Goal: Task Accomplishment & Management: Use online tool/utility

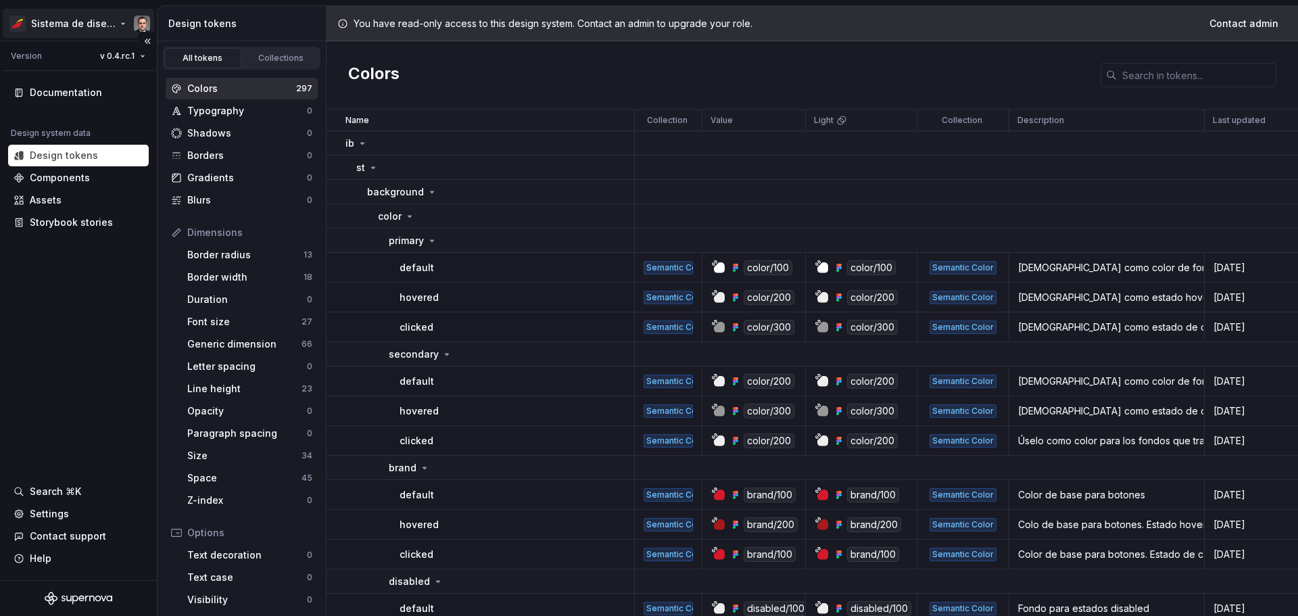
click at [80, 27] on html "Sistema de diseño Iberia Version v 0.4.rc.1 Documentation Design system data De…" at bounding box center [649, 308] width 1298 height 616
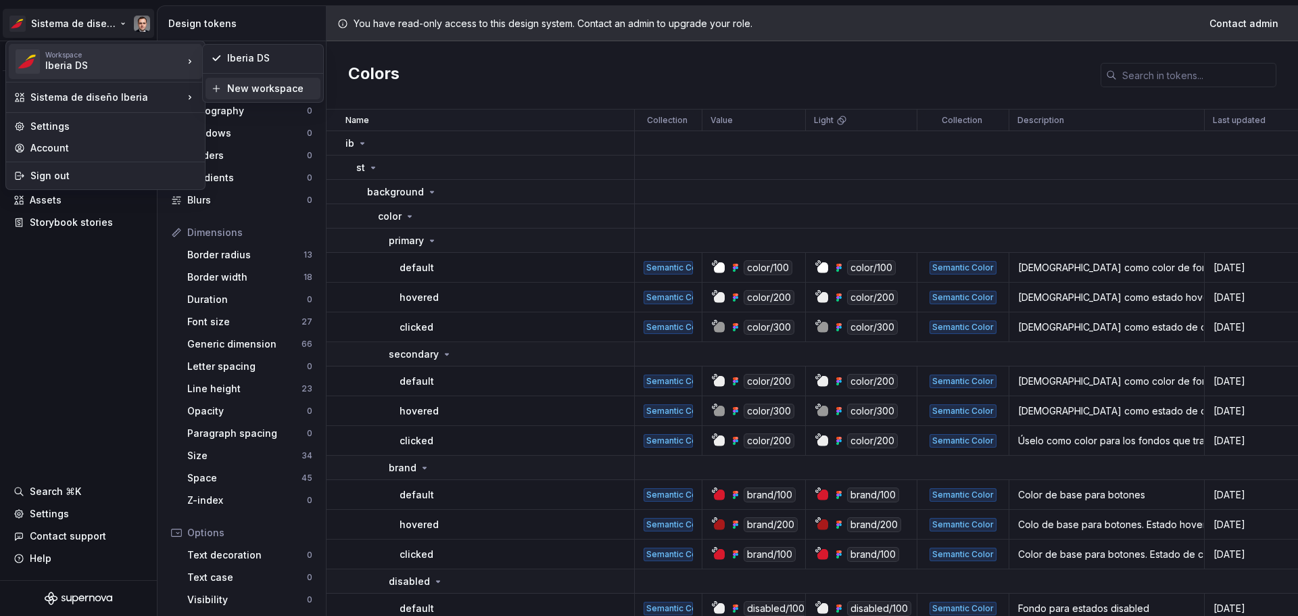
click at [249, 82] on div "New workspace" at bounding box center [271, 89] width 88 height 14
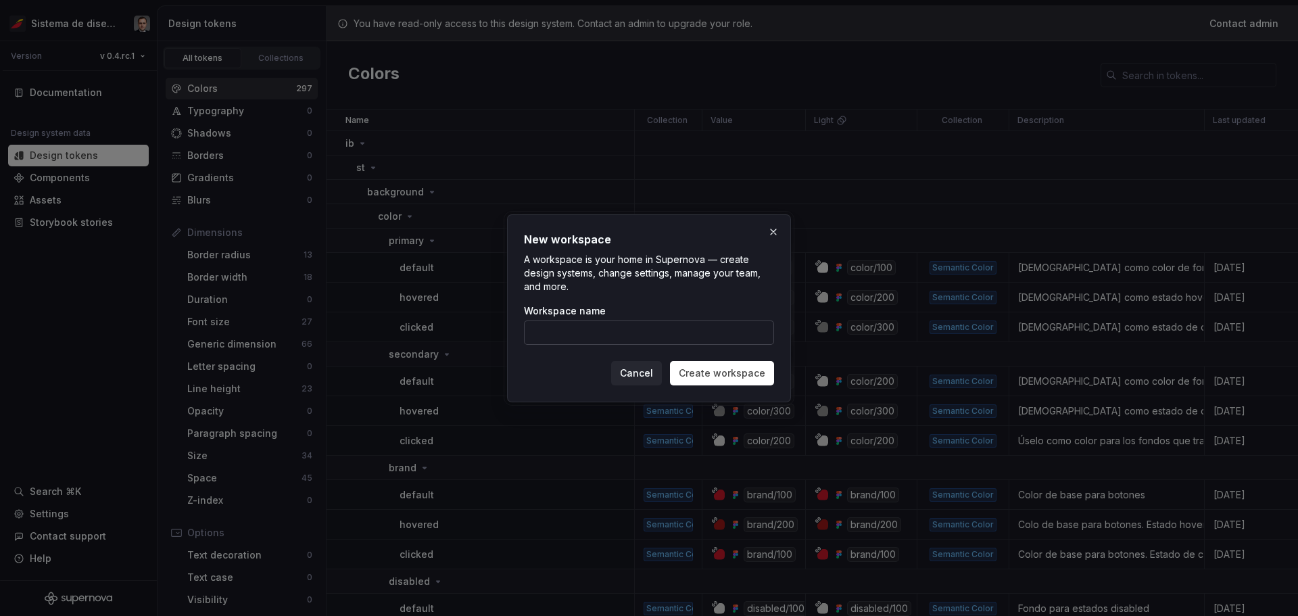
click at [589, 332] on input "Workspace name" at bounding box center [649, 332] width 250 height 24
type input "Julio Pruebas"
click at [743, 385] on div "New workspace A workspace is your home in Supernova — create design systems, ch…" at bounding box center [649, 308] width 284 height 188
click at [728, 374] on span "Create workspace" at bounding box center [722, 373] width 87 height 14
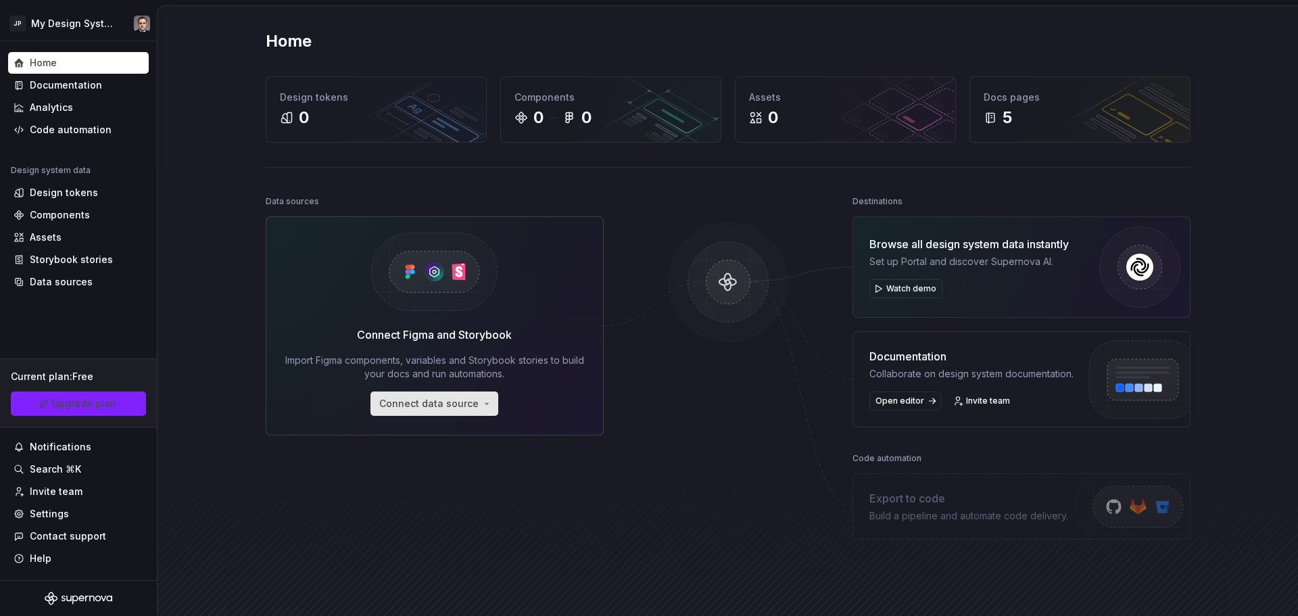
click at [476, 403] on button "Connect data source" at bounding box center [434, 403] width 128 height 24
click at [87, 190] on div "Design tokens" at bounding box center [64, 193] width 68 height 14
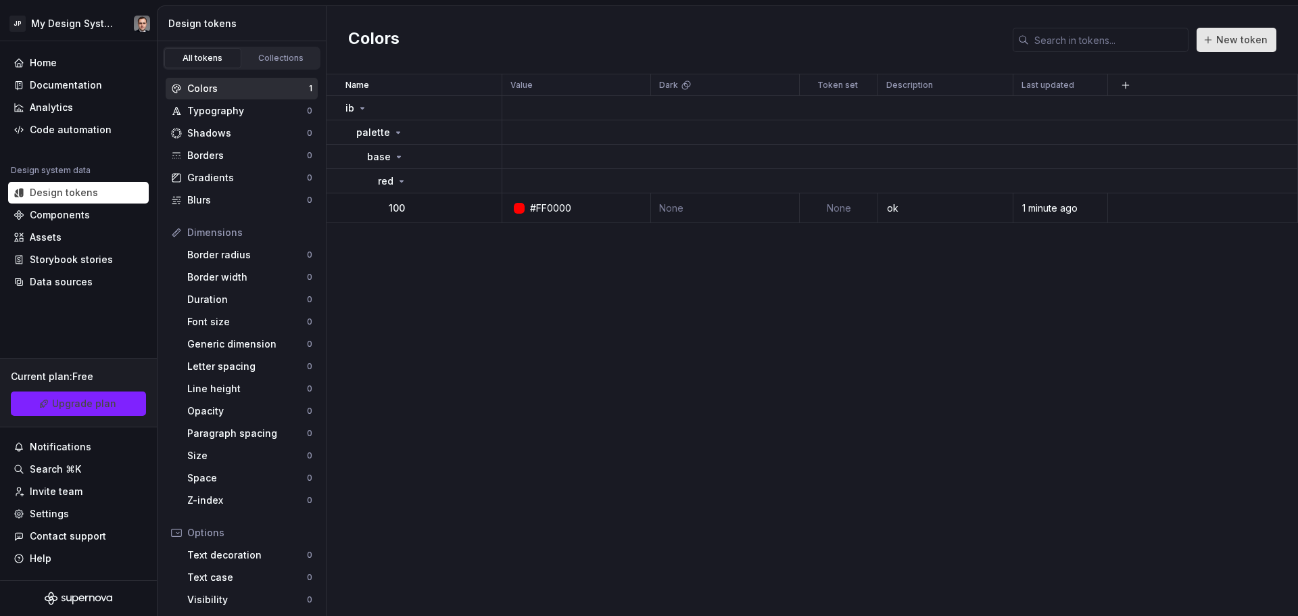
click at [1226, 46] on span "New token" at bounding box center [1241, 40] width 51 height 14
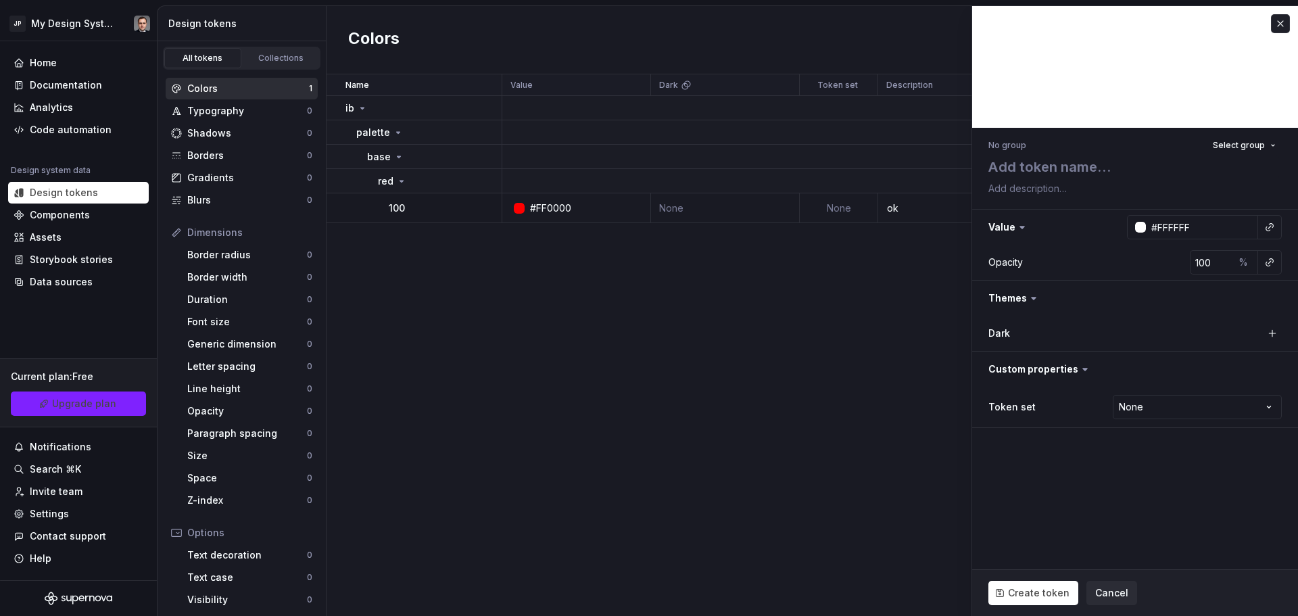
type textarea "*"
type textarea "i"
type textarea "*"
type textarea "ib"
type textarea "*"
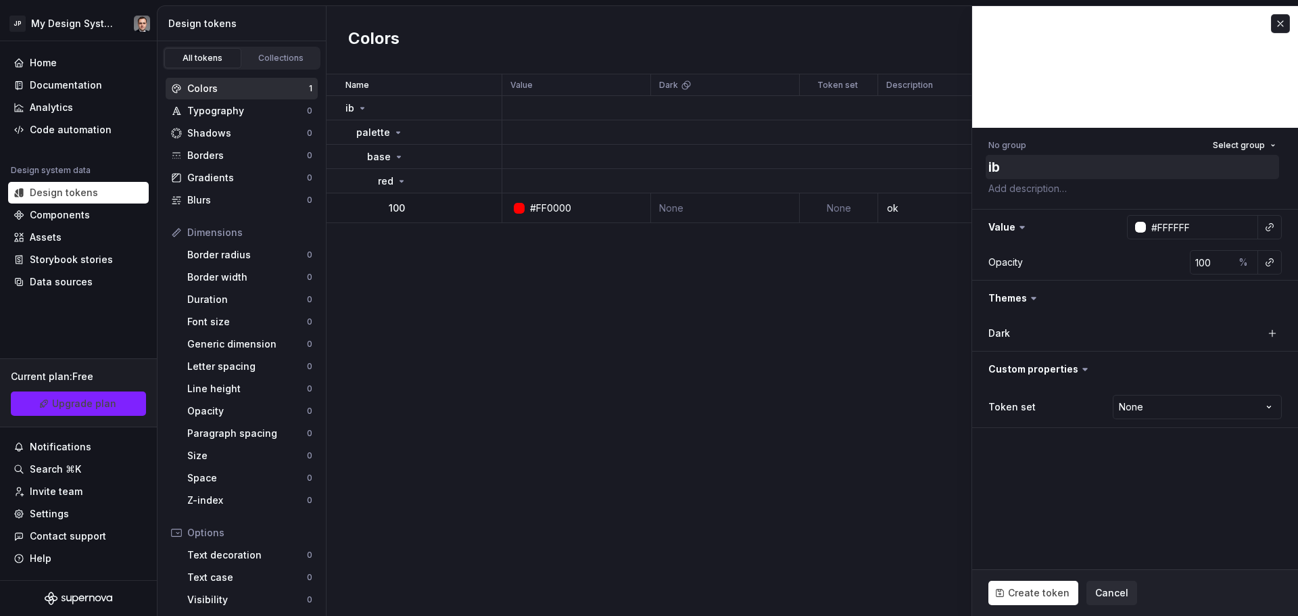
type textarea "ib/"
type textarea "*"
type textarea "ib/p"
type textarea "*"
type textarea "ib/pa"
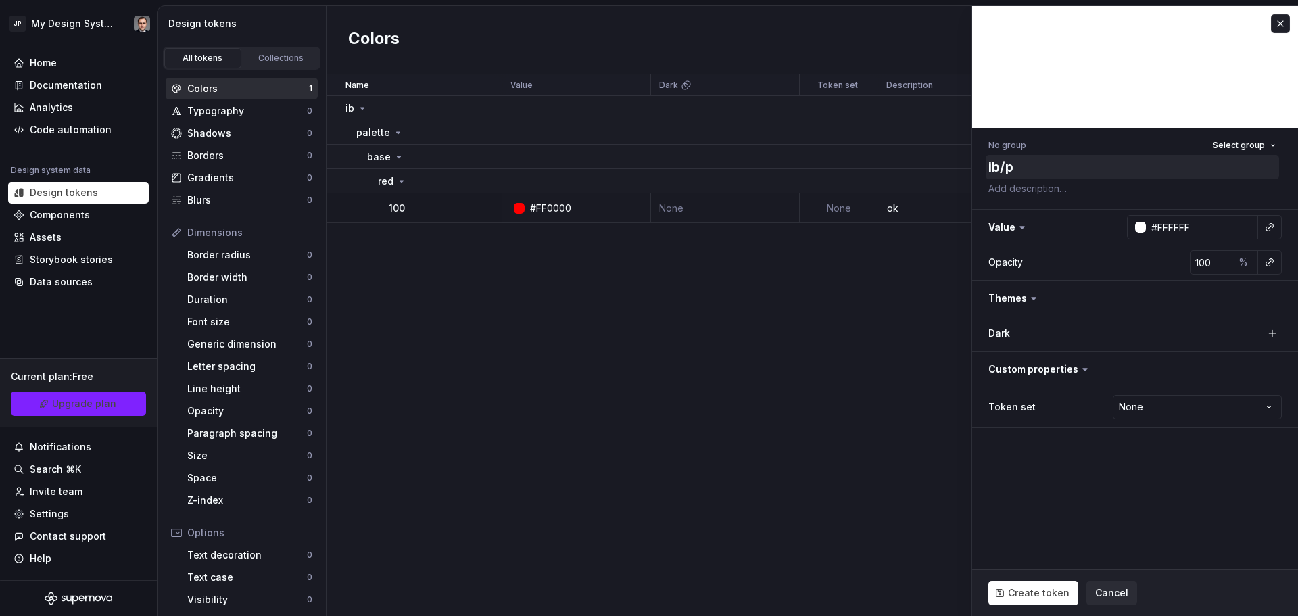
type textarea "*"
type textarea "ib/pal"
type textarea "*"
type textarea "ib/pale"
type textarea "*"
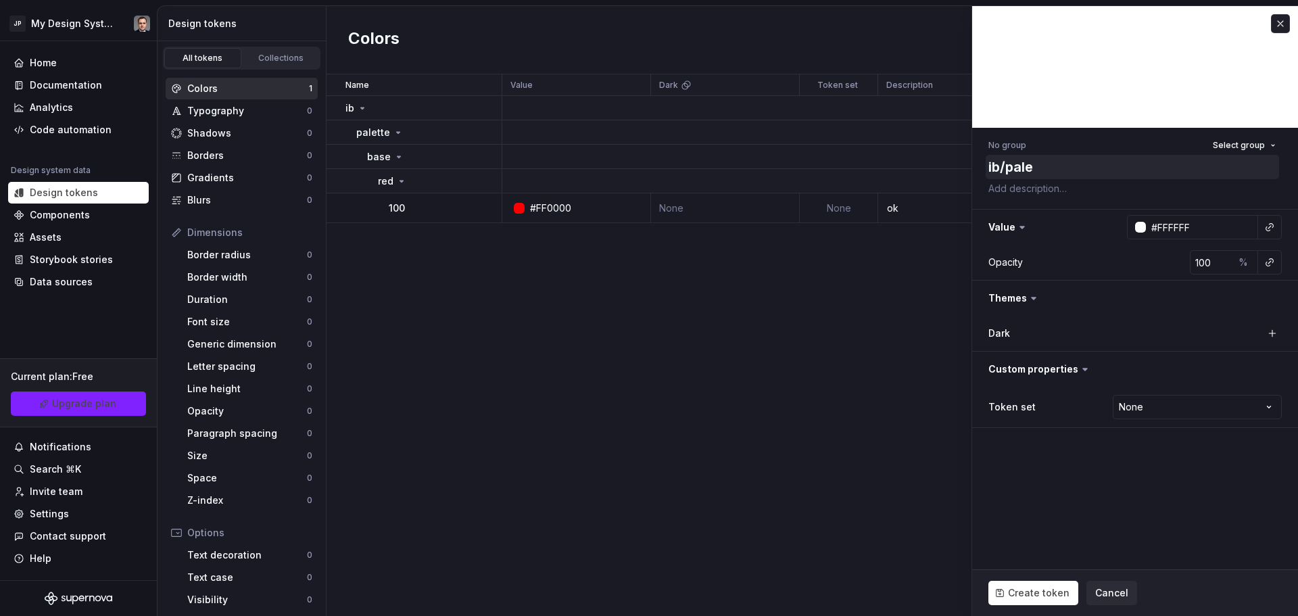
type textarea "ib/palet"
type textarea "*"
type textarea "ib/palett"
type textarea "*"
type textarea "ib/palette"
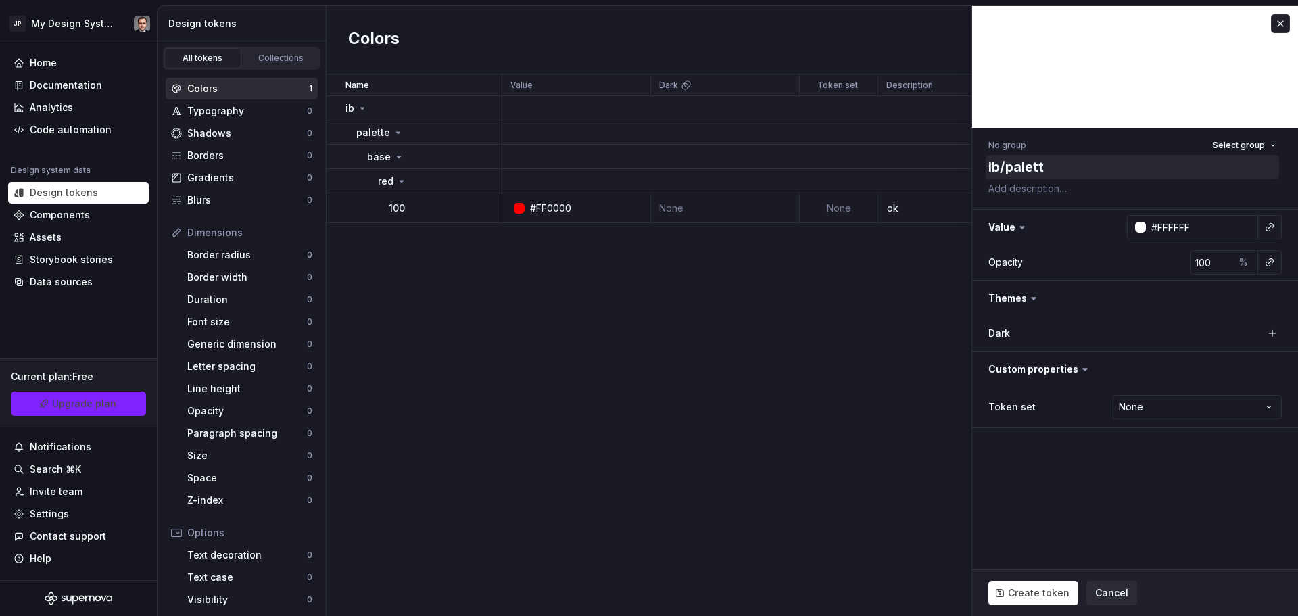
type textarea "*"
type textarea "ib/palette/"
type textarea "*"
type textarea "ib/palette/b"
type textarea "*"
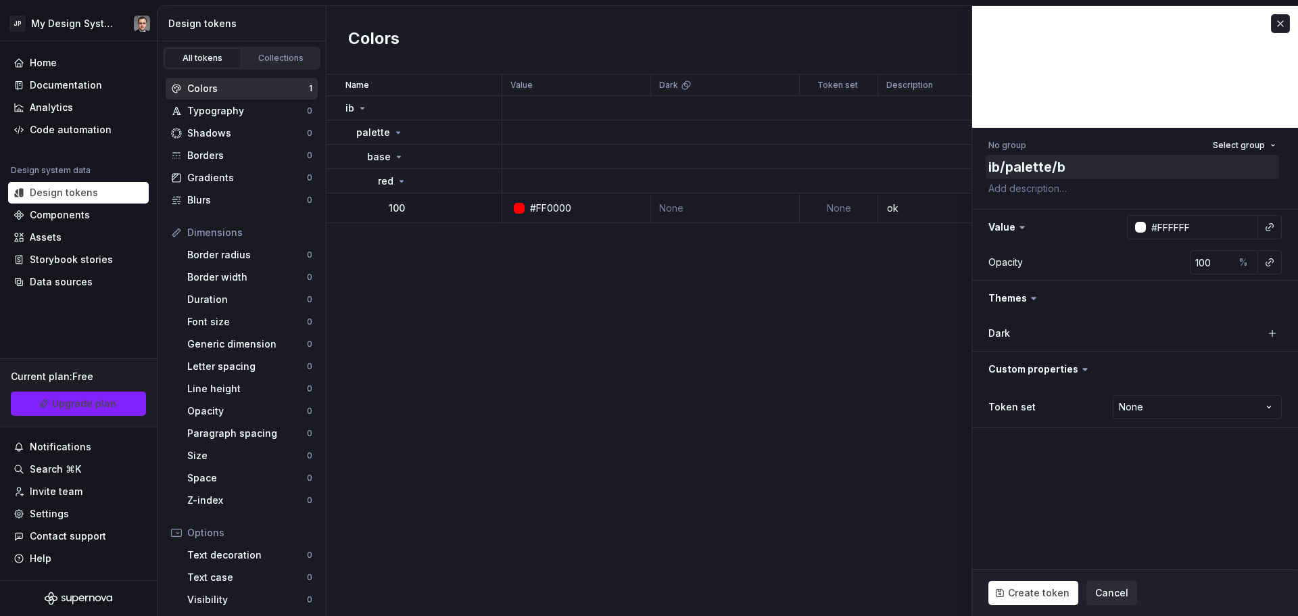
type textarea "ib/palette/ba"
type textarea "*"
type textarea "ib/palette/bas"
type textarea "*"
type textarea "ib/palette/base"
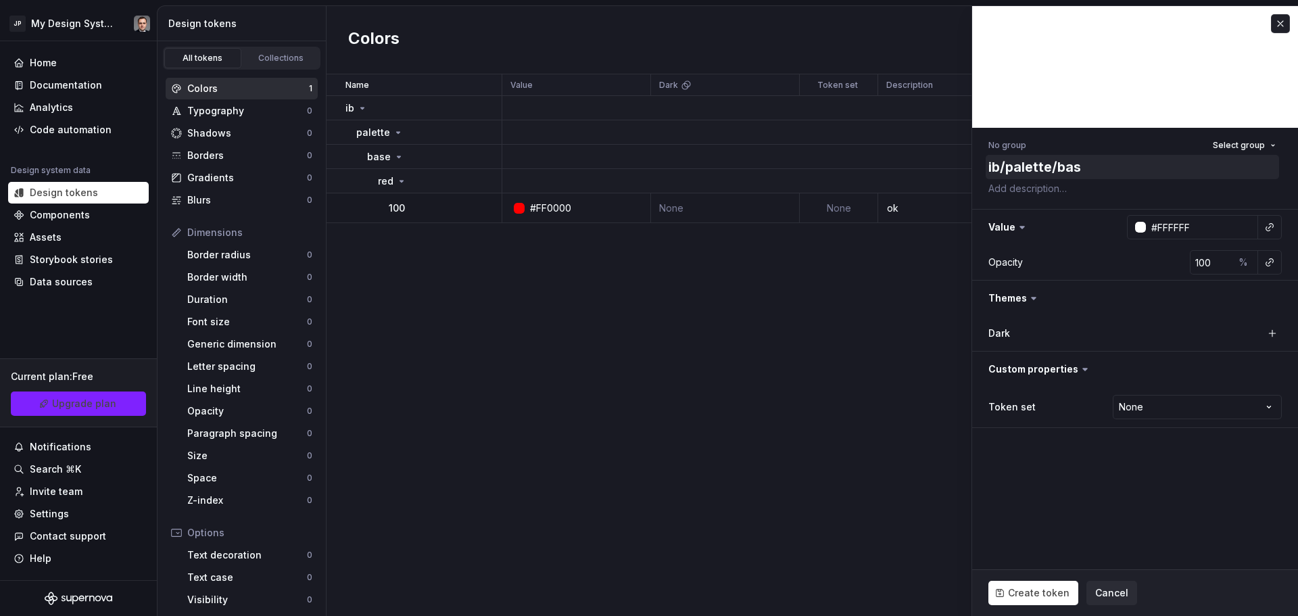
type textarea "*"
type textarea "ib/palette/base/"
type textarea "*"
type textarea "ib/palette/base/b"
type textarea "*"
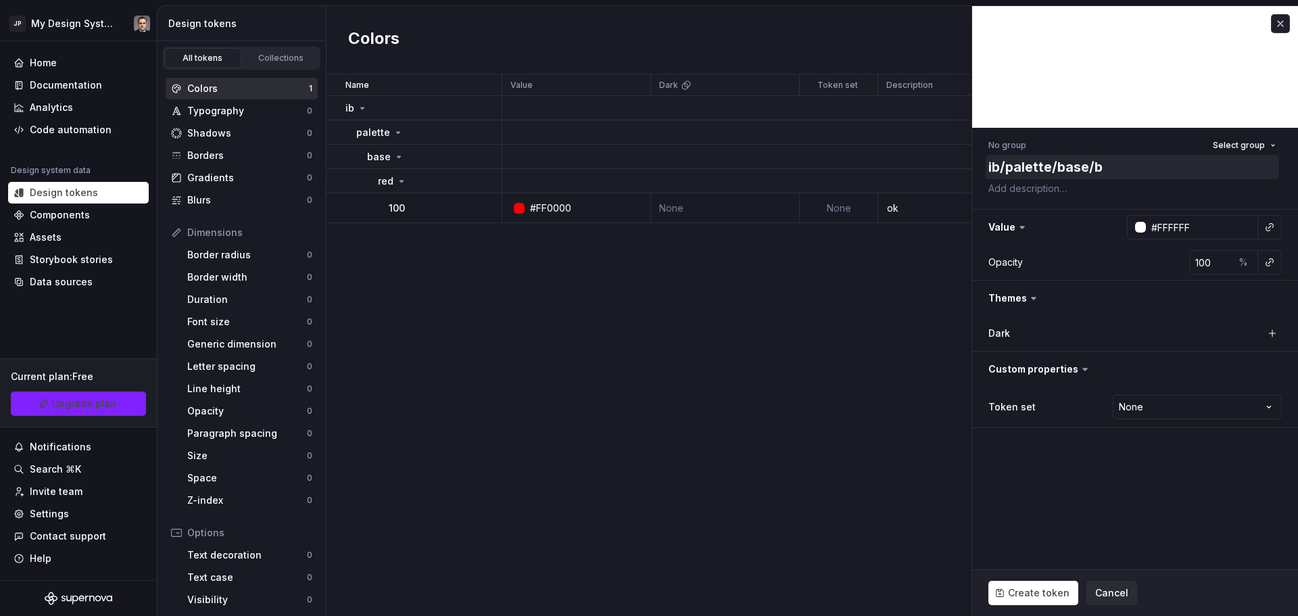
type textarea "ib/palette/base/bl"
type textarea "*"
type textarea "ib/palette/base/blu"
type textarea "*"
type textarea "ib/palette/base/blue"
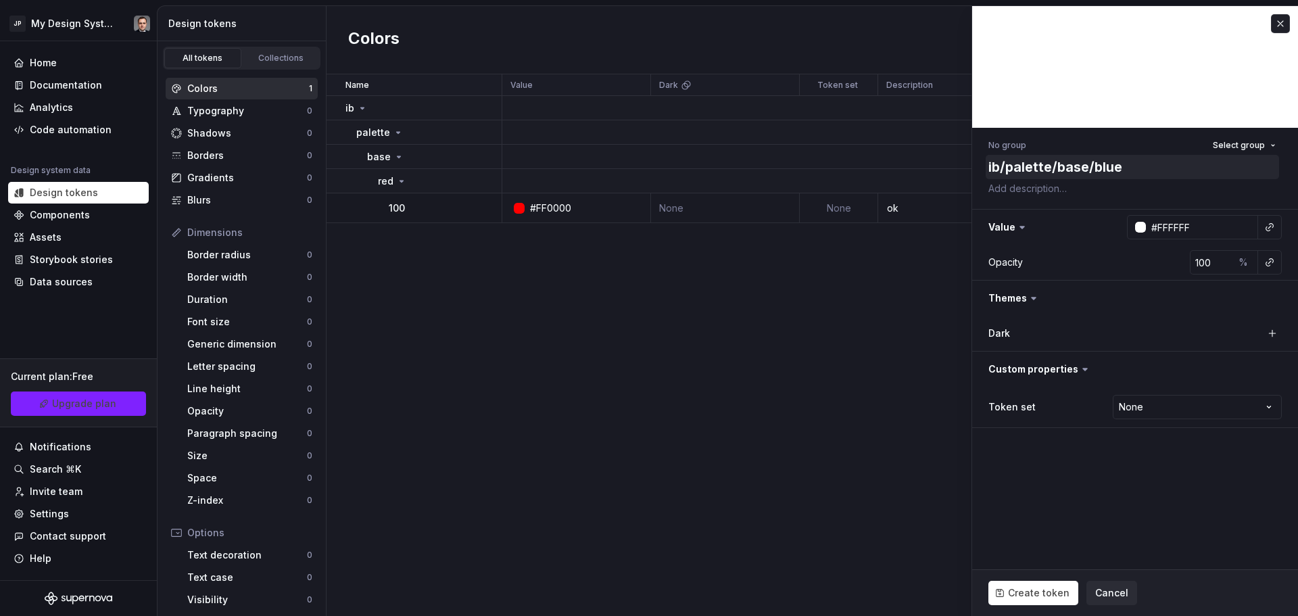
type textarea "*"
type textarea "ib/palette/base/blue-"
type textarea "*"
type textarea "ib/palette/base/blue-5"
type textarea "*"
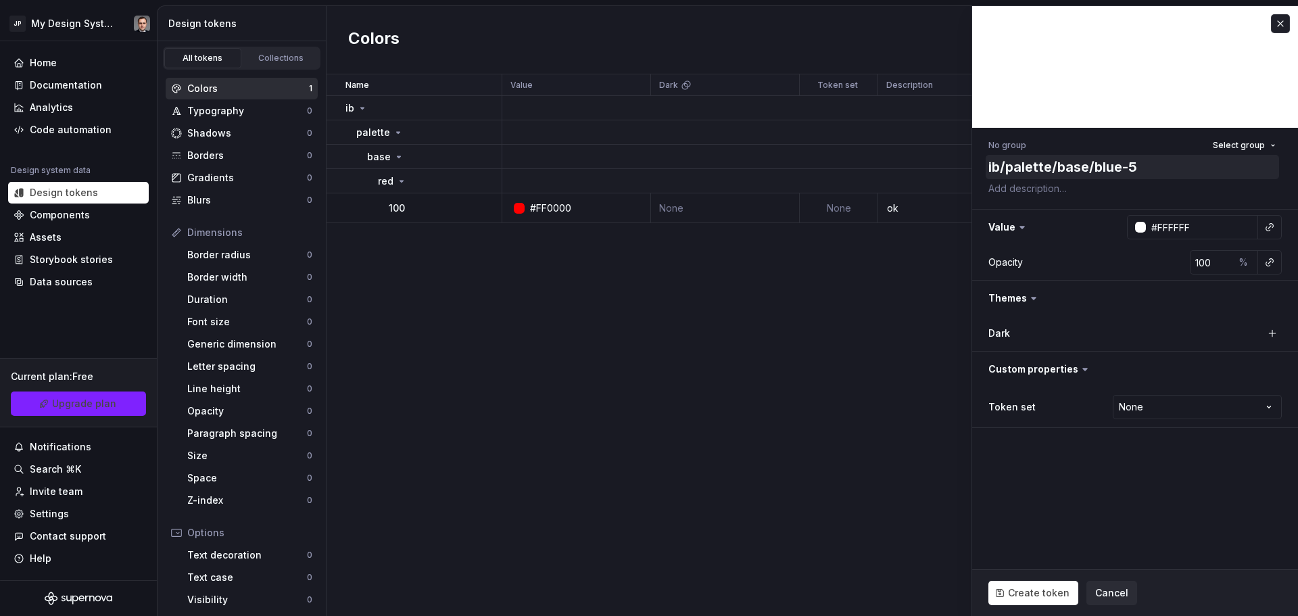
type textarea "ib/palette/base/blue-"
type textarea "*"
type textarea "ib/palette/base/blue"
type textarea "*"
type textarea "ib/palette/base/blue/("
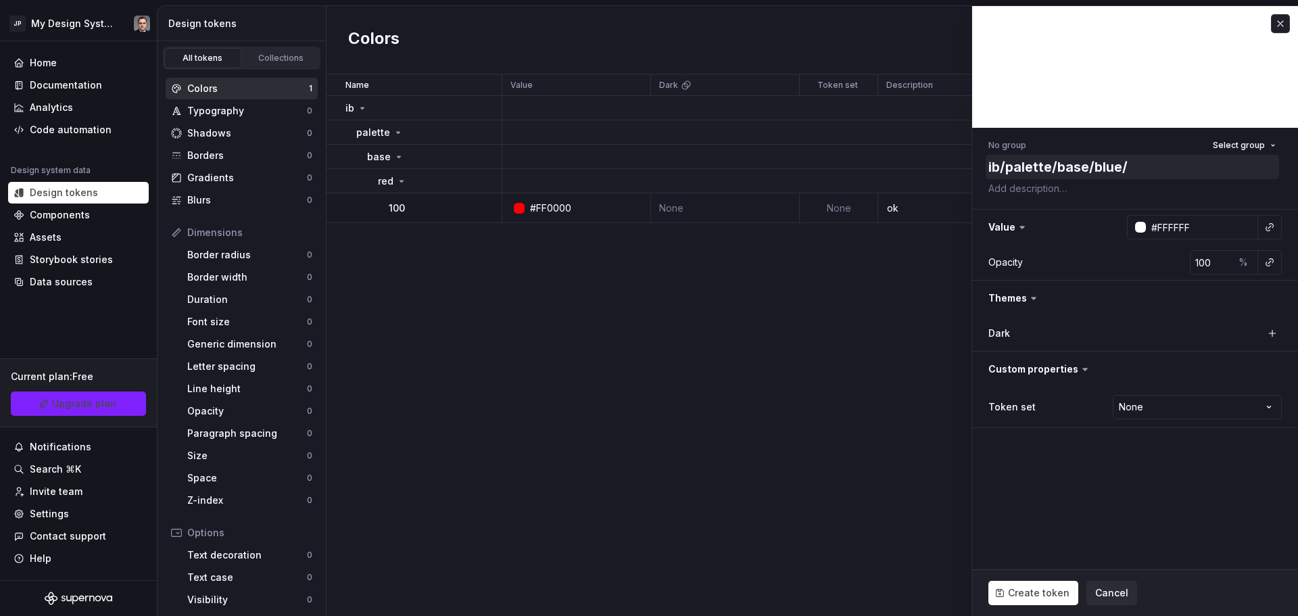
type textarea "*"
type textarea "ib/palette/base/blue/"
type textarea "*"
type textarea "ib/palette/base/blue/1"
type textarea "*"
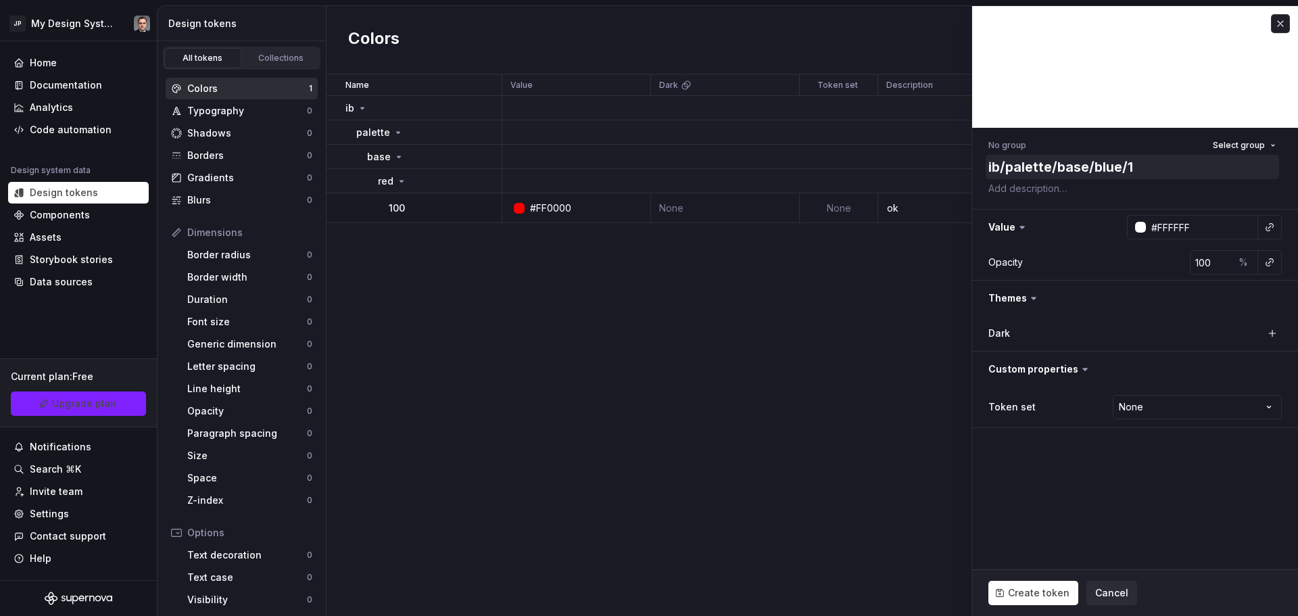
type textarea "ib/palette/base/blue/10"
type textarea "*"
type textarea "ib/palette/base/blue/100"
type textarea "*"
type textarea "ib/palette/base/blue/100"
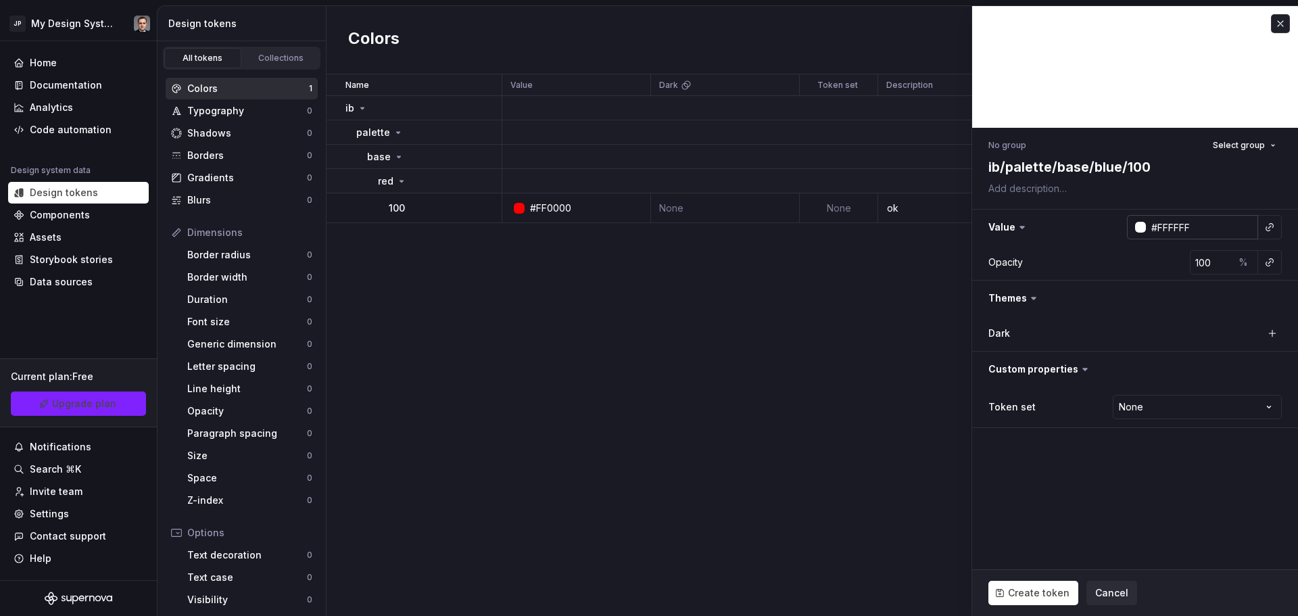
click at [1127, 229] on div at bounding box center [1136, 227] width 19 height 24
click at [1141, 229] on div at bounding box center [1140, 227] width 11 height 11
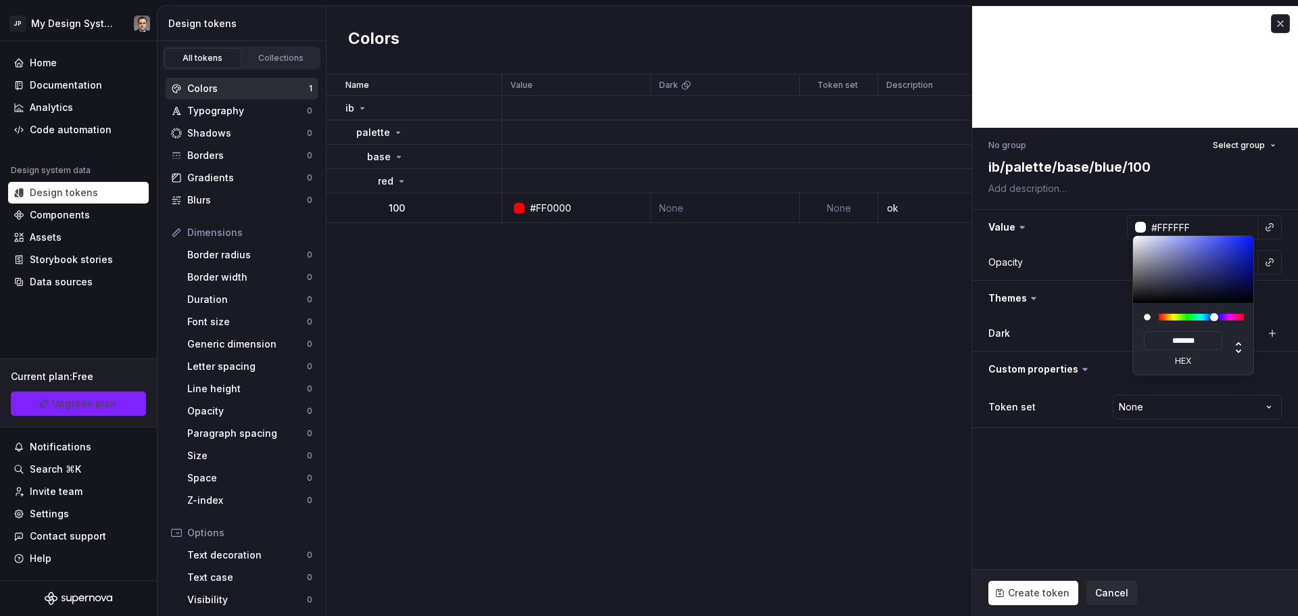
type textarea "*"
click at [1214, 318] on div at bounding box center [1200, 317] width 85 height 7
type input "#717AD3"
type input "*******"
type input "#4B5AF5"
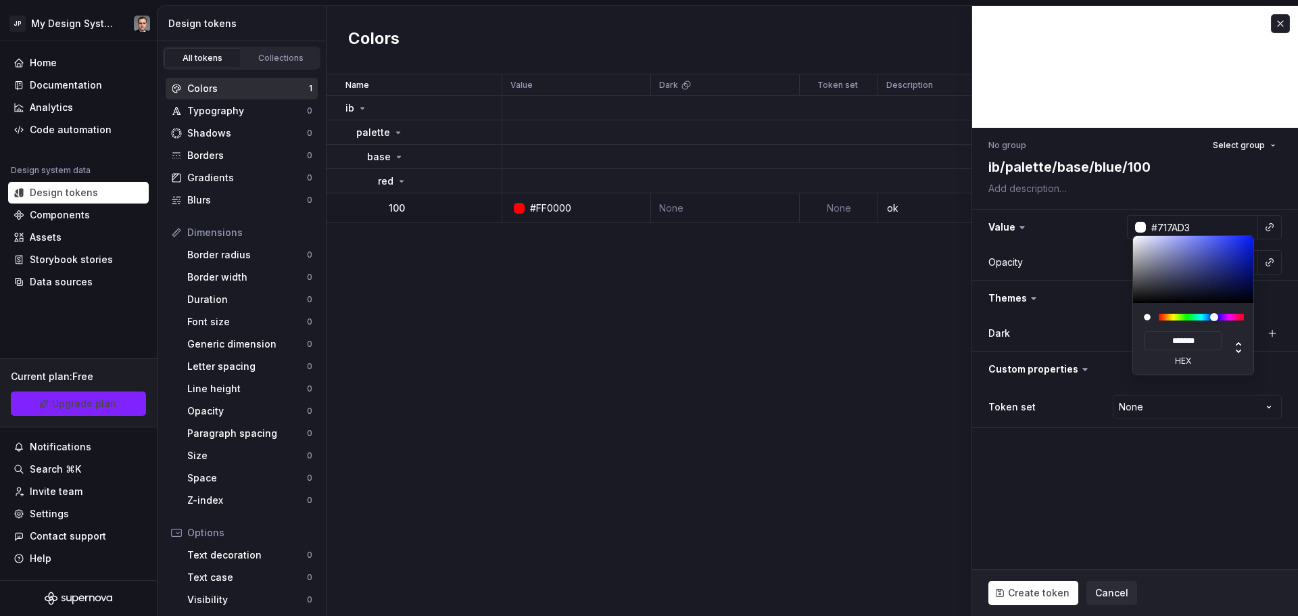
type input "*******"
type input "#0016FF"
type input "*******"
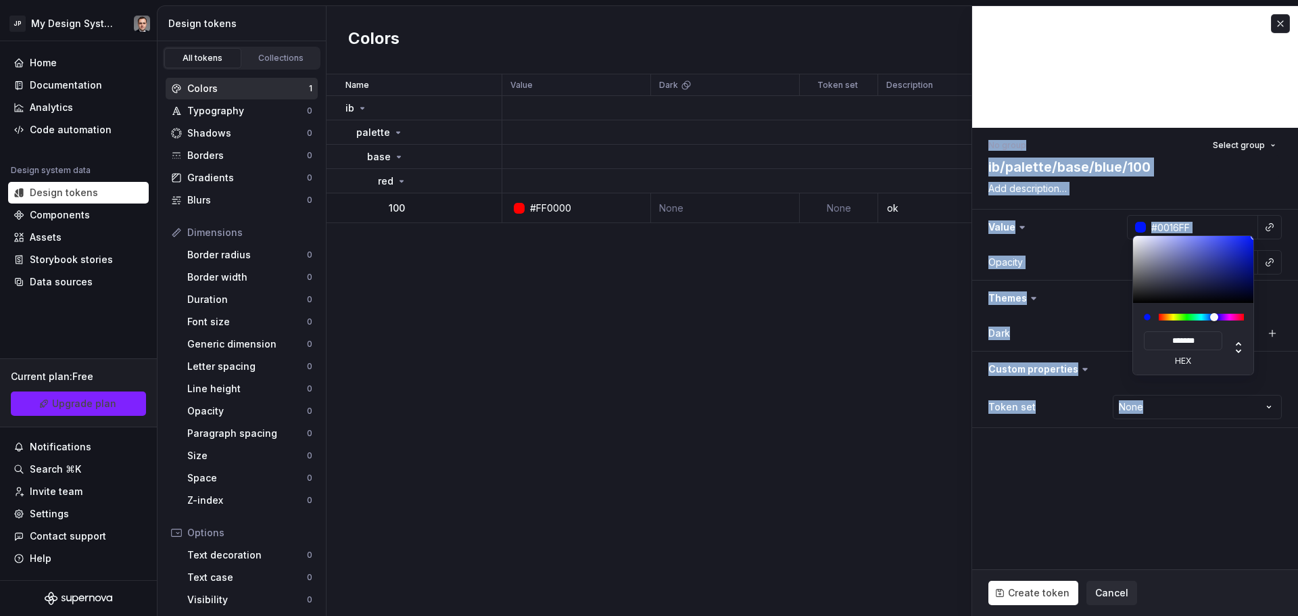
type textarea "*"
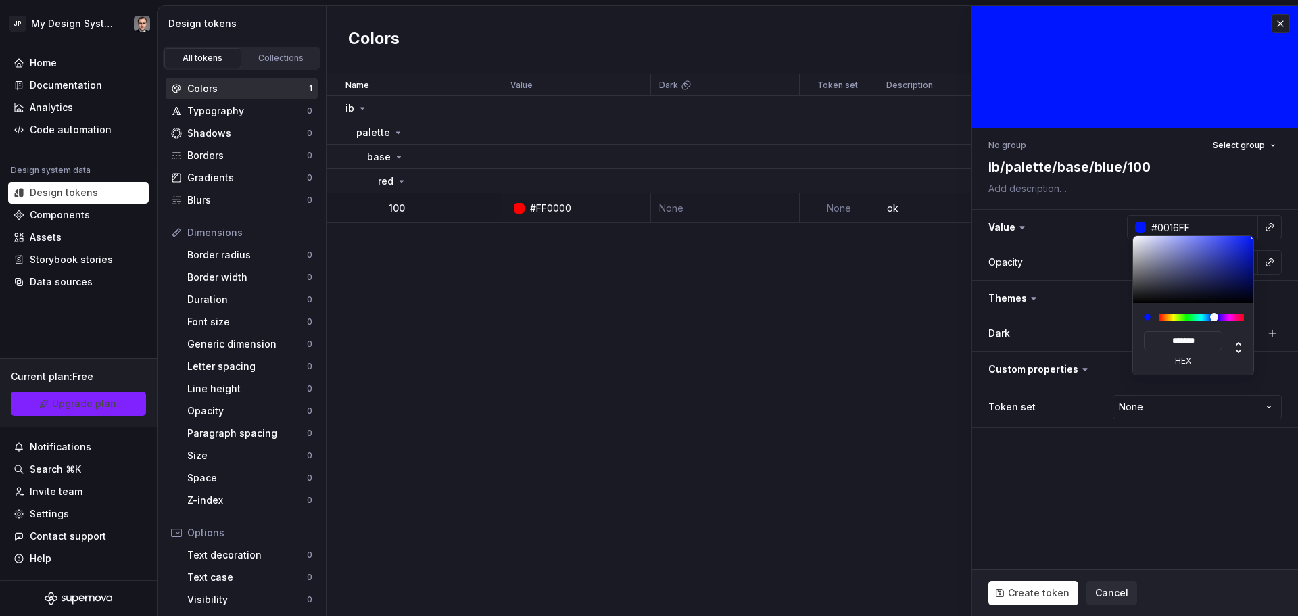
type input "#0E198B"
type input "*******"
type input "#151A55"
type input "*******"
type textarea "*"
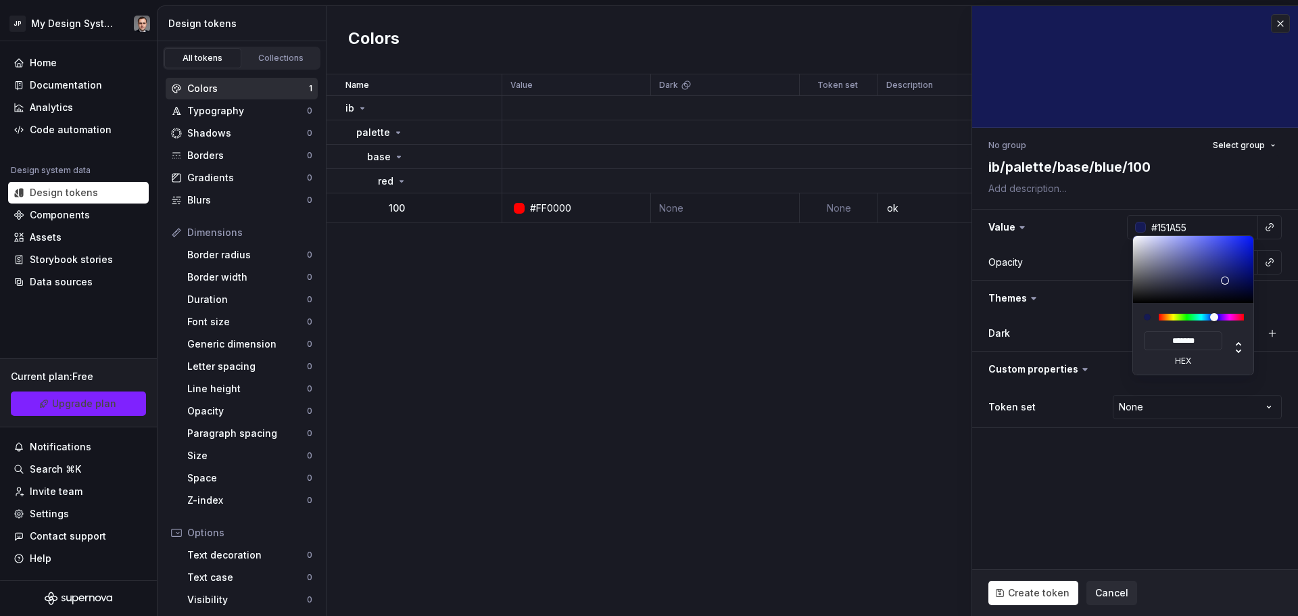
type input "#161B5A"
type input "*******"
type input "#1421C6"
type input "*******"
type input "#0616DB"
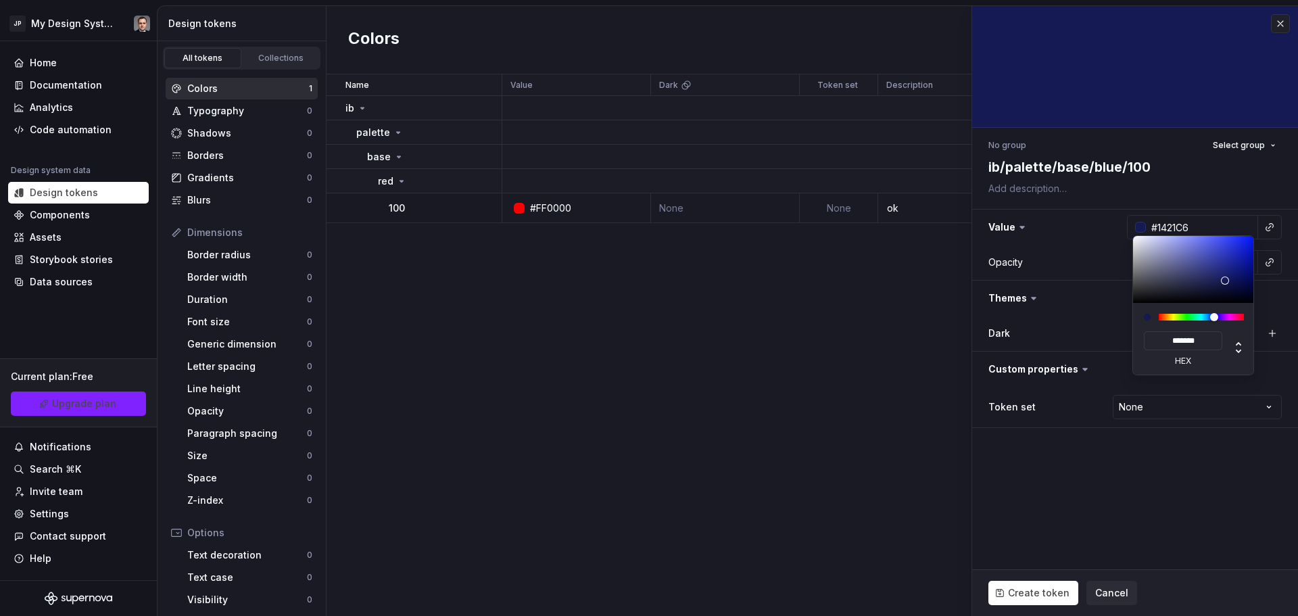
type input "*******"
type textarea "*"
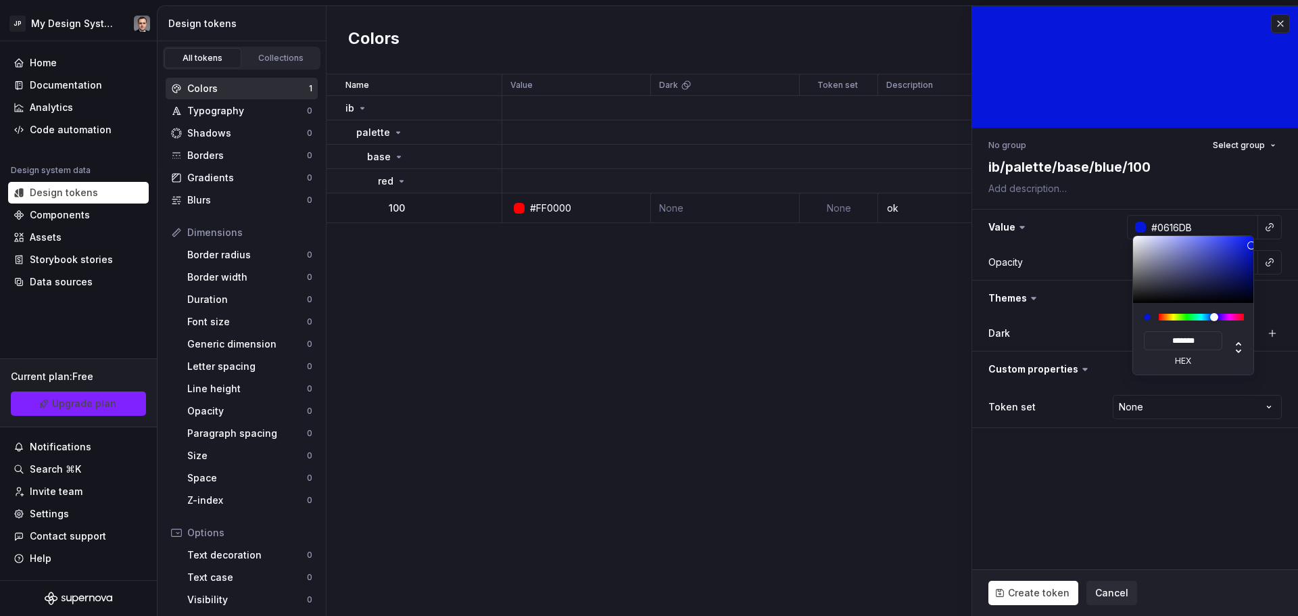
type input "#0617E0"
type input "*******"
type input "#0618E8"
type input "*******"
type input "#0316F0"
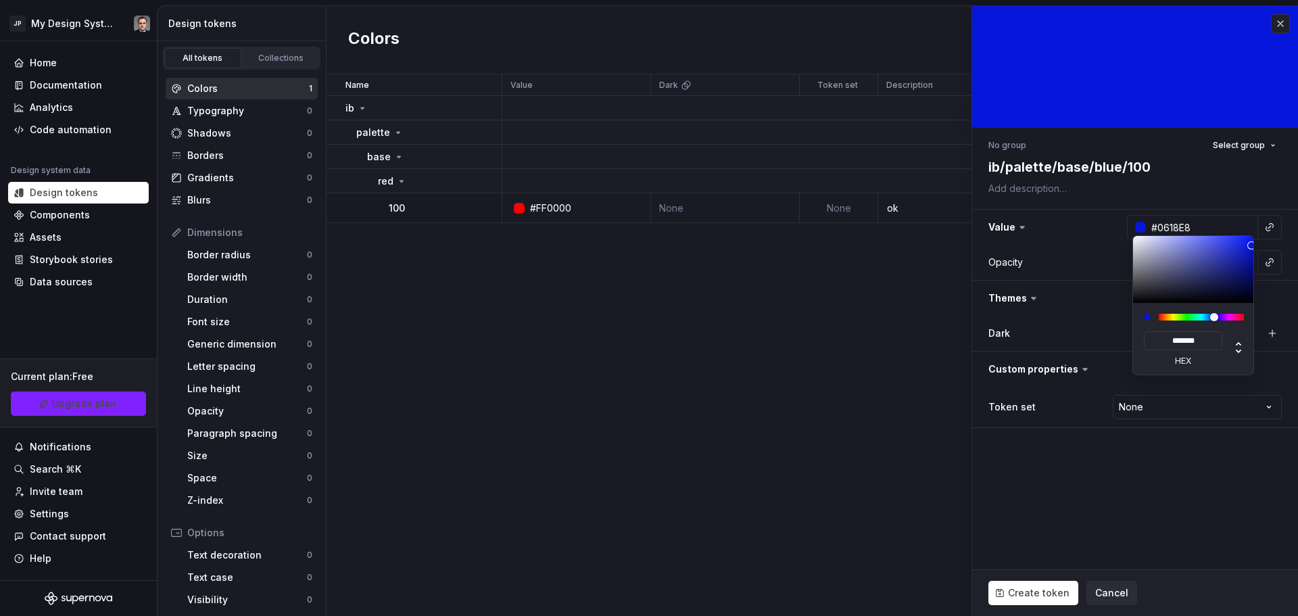
type input "*******"
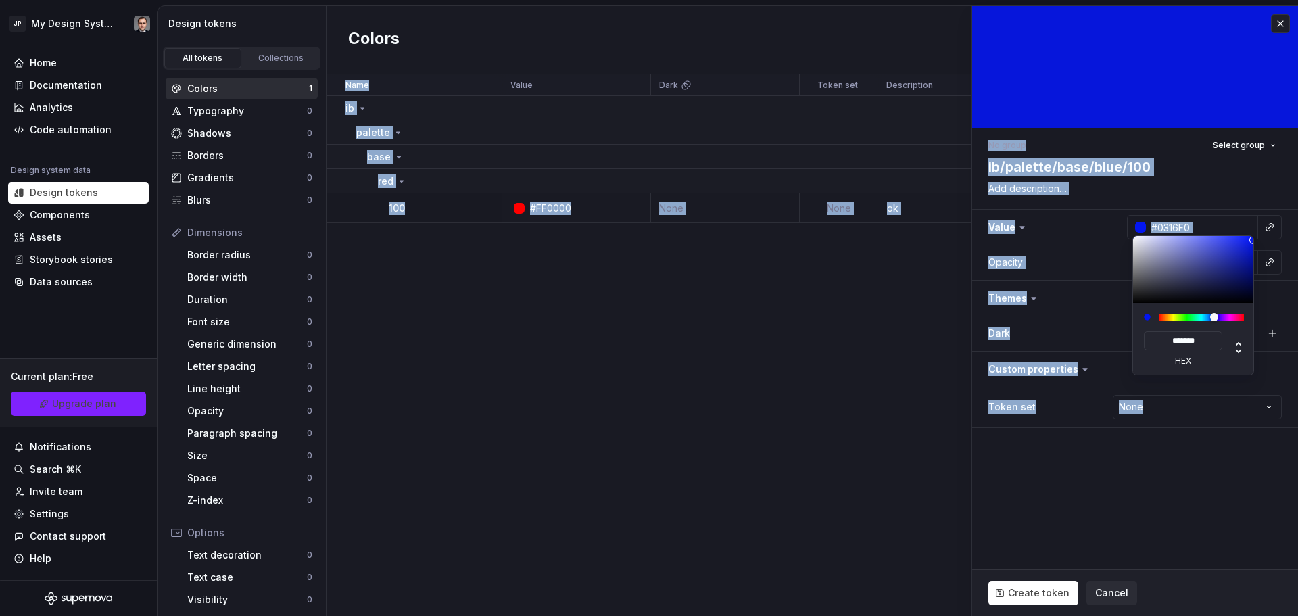
type input "#0014FC"
type input "*******"
type textarea "*"
type input "#0014FF"
type input "*******"
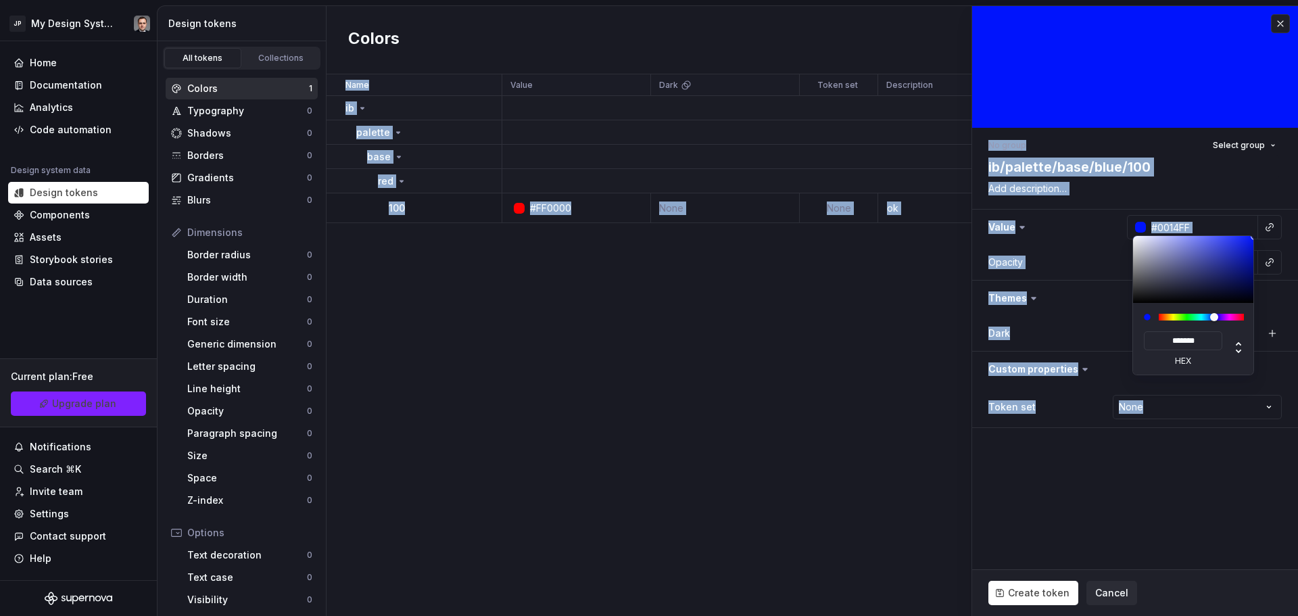
type textarea "*"
type input "#0619FF"
type input "*******"
type input "#091BFF"
type input "*******"
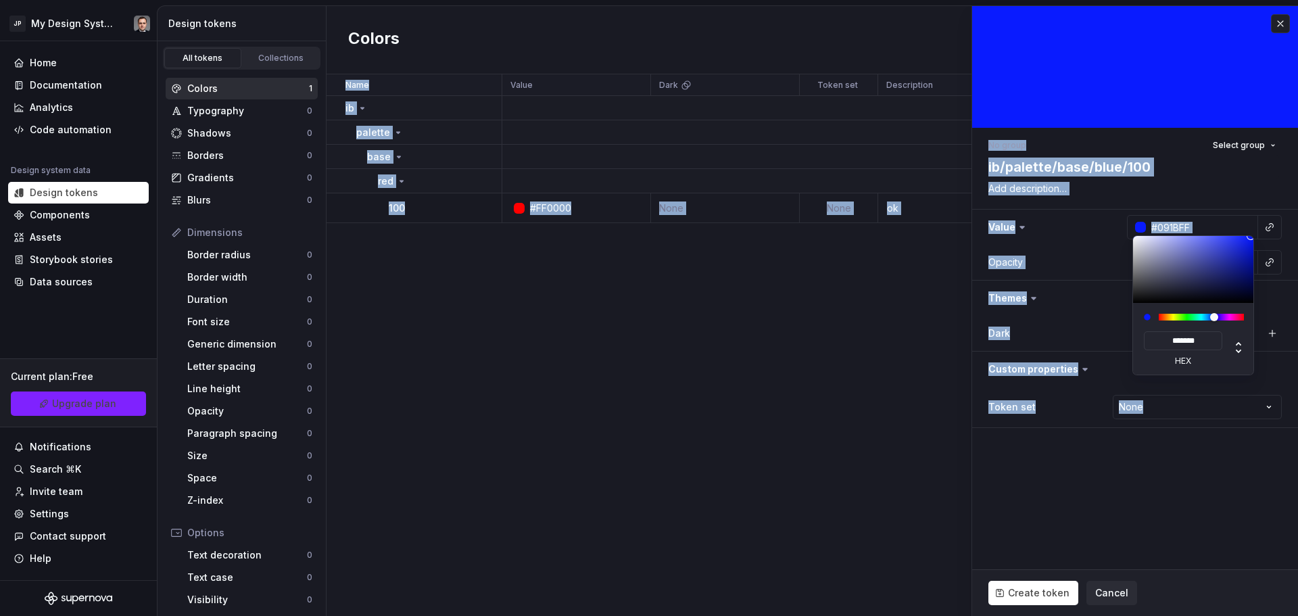
drag, startPoint x: 1217, startPoint y: 239, endPoint x: 1250, endPoint y: 234, distance: 33.5
click at [1250, 234] on html "JP My Design System Home Documentation Analytics Code automation Design system …" at bounding box center [649, 308] width 1298 height 616
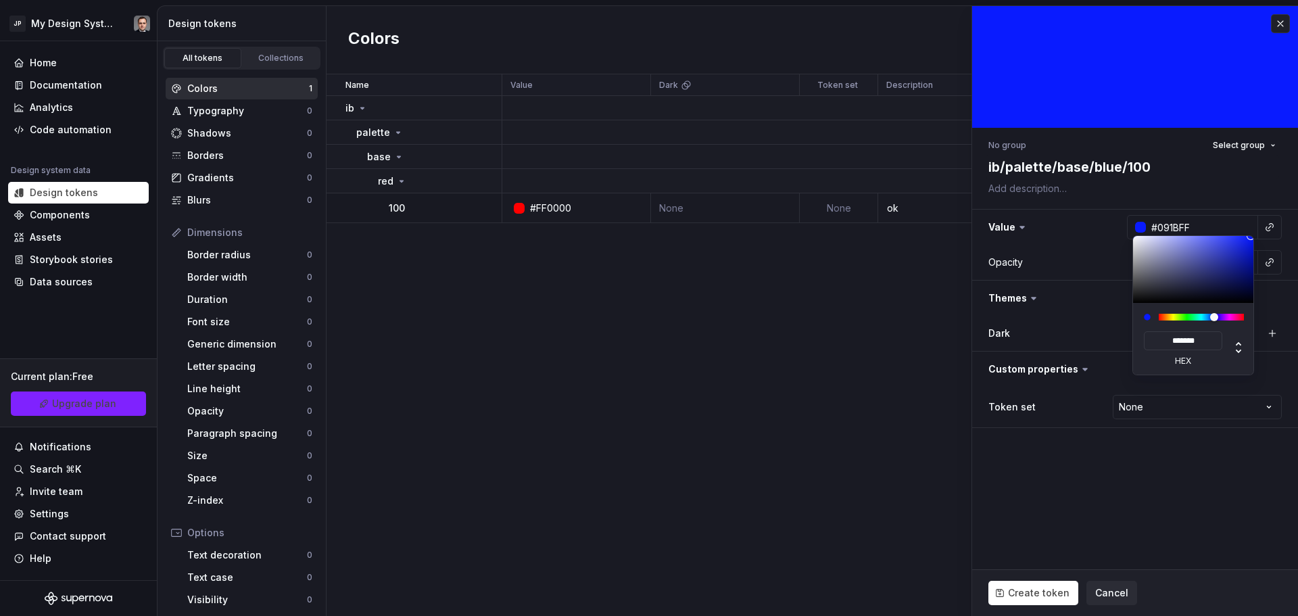
click at [1231, 184] on html "JP My Design System Home Documentation Analytics Code automation Design system …" at bounding box center [649, 308] width 1298 height 616
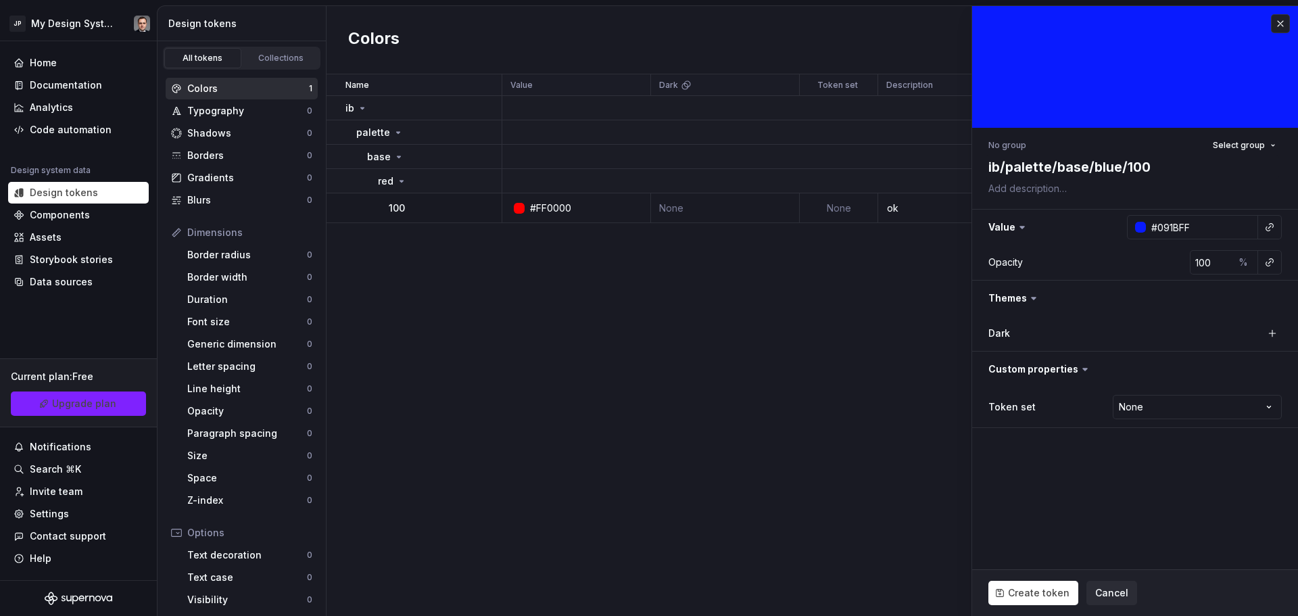
click at [1229, 222] on html "JP My Design System Home Documentation Analytics Code automation Design system …" at bounding box center [649, 308] width 1298 height 616
click at [1064, 365] on button "button" at bounding box center [1135, 368] width 326 height 35
click at [1166, 410] on html "JP My Design System Home Documentation Analytics Code automation Design system …" at bounding box center [649, 308] width 1298 height 616
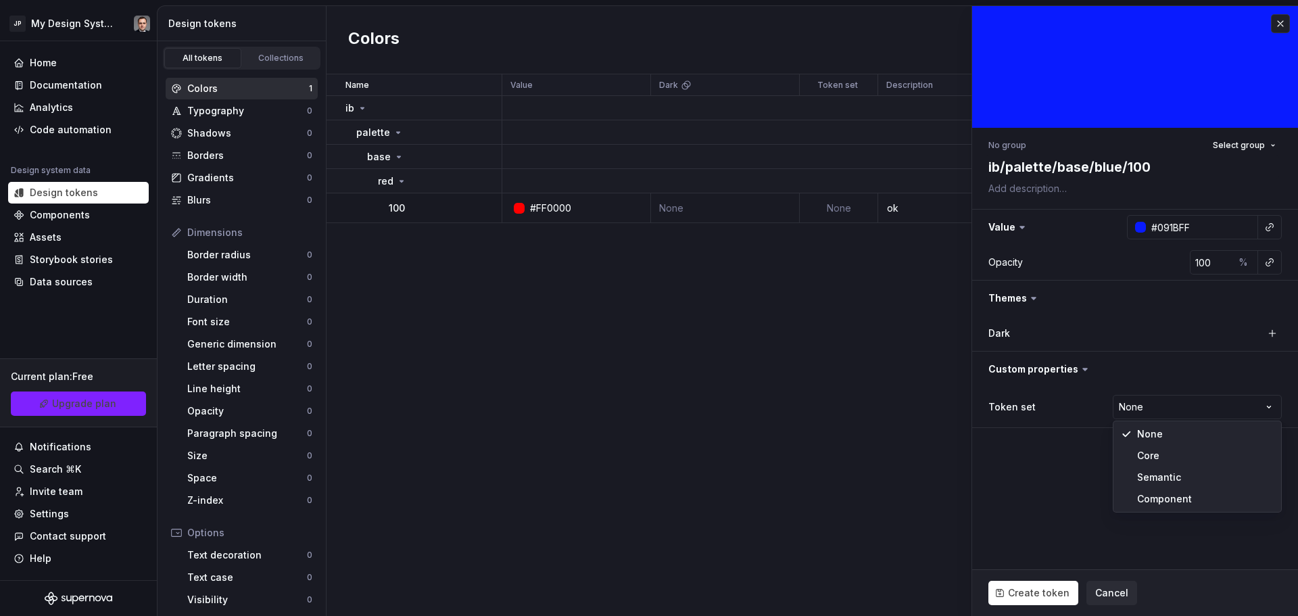
click at [1027, 496] on html "JP My Design System Home Documentation Analytics Code automation Design system …" at bounding box center [649, 308] width 1298 height 616
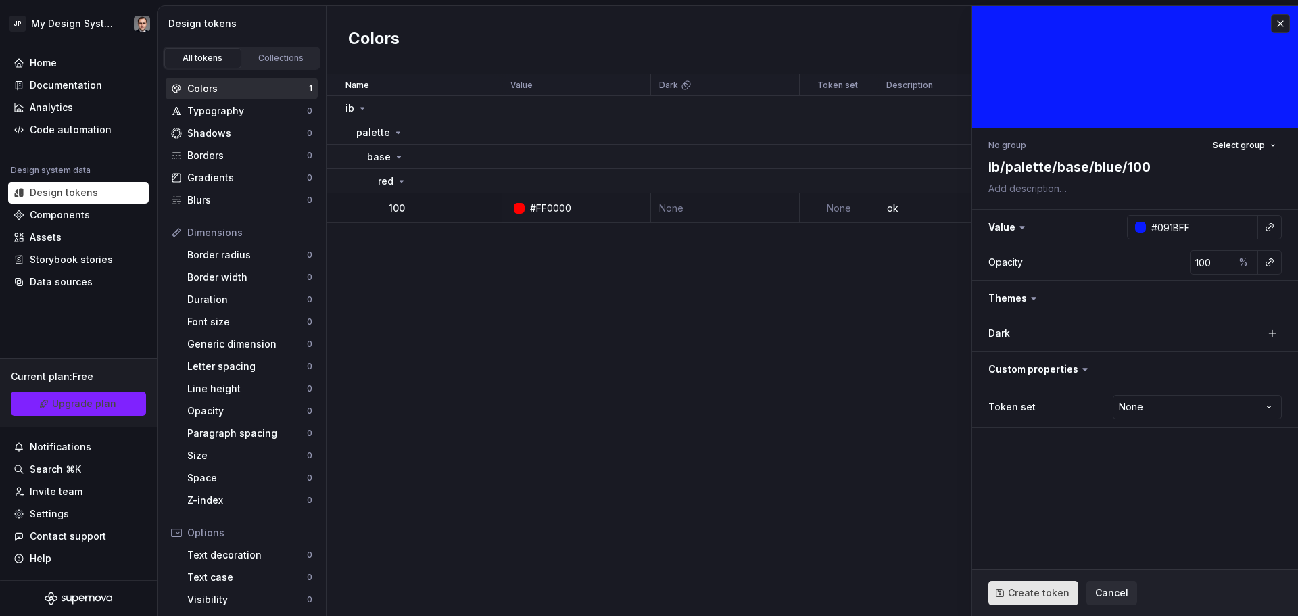
click at [1020, 598] on span "Create token" at bounding box center [1038, 593] width 61 height 14
type textarea "*"
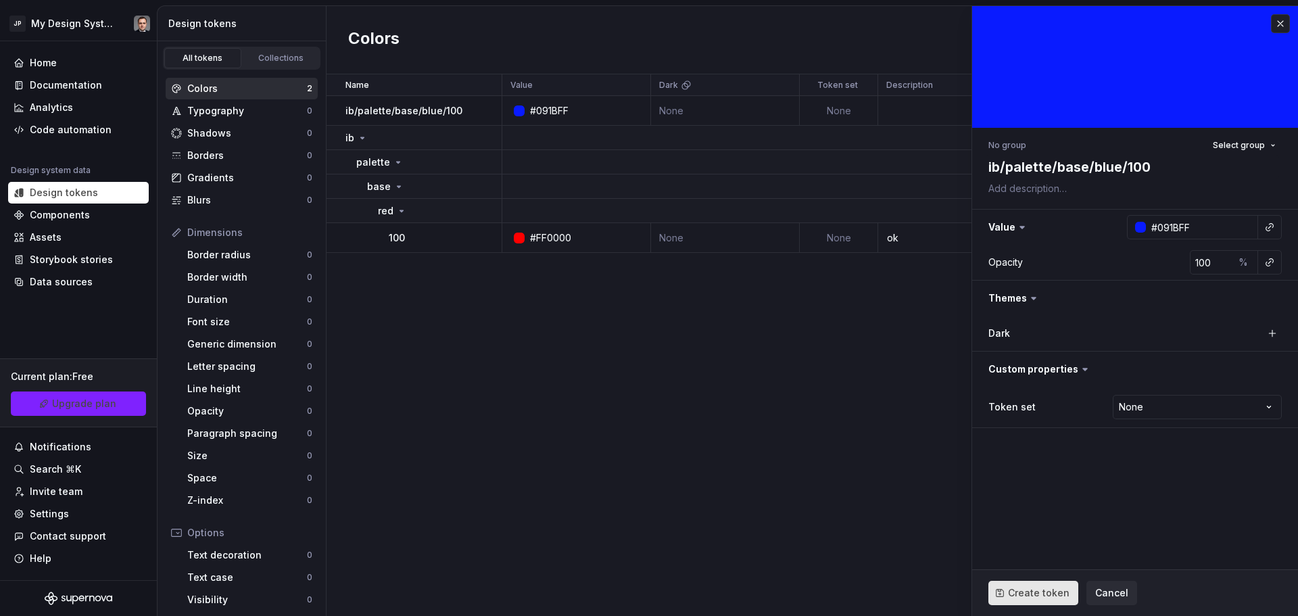
type input "#FFFFFF"
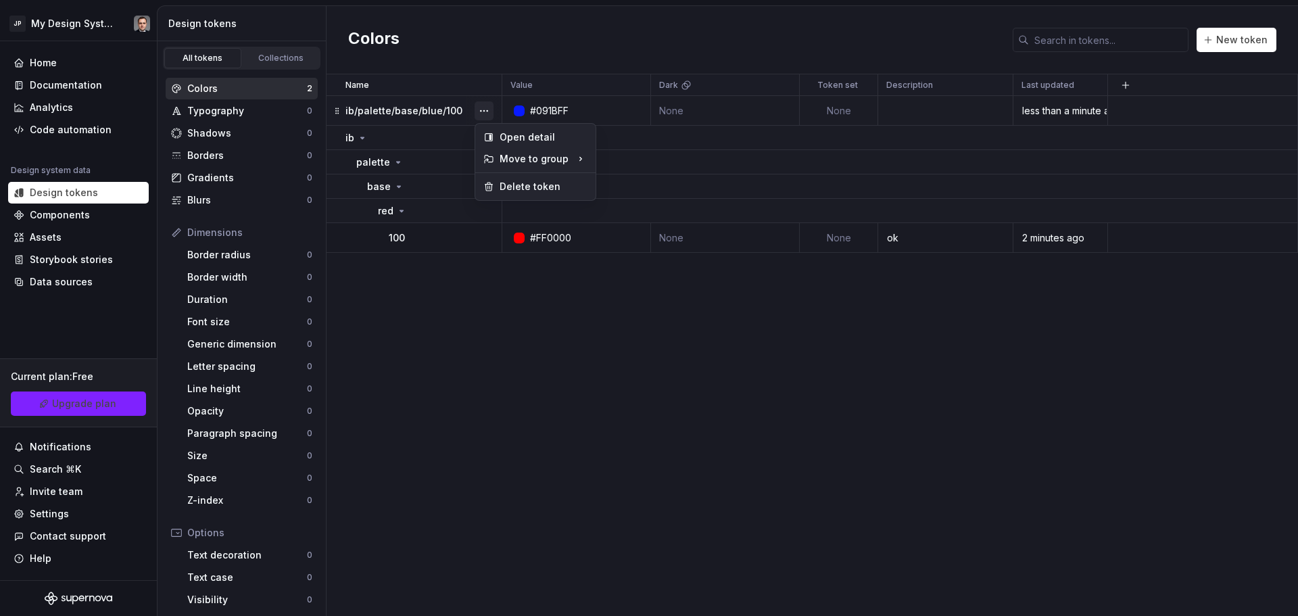
click at [481, 110] on button "button" at bounding box center [483, 110] width 19 height 19
click at [524, 193] on div "Delete token" at bounding box center [543, 187] width 88 height 14
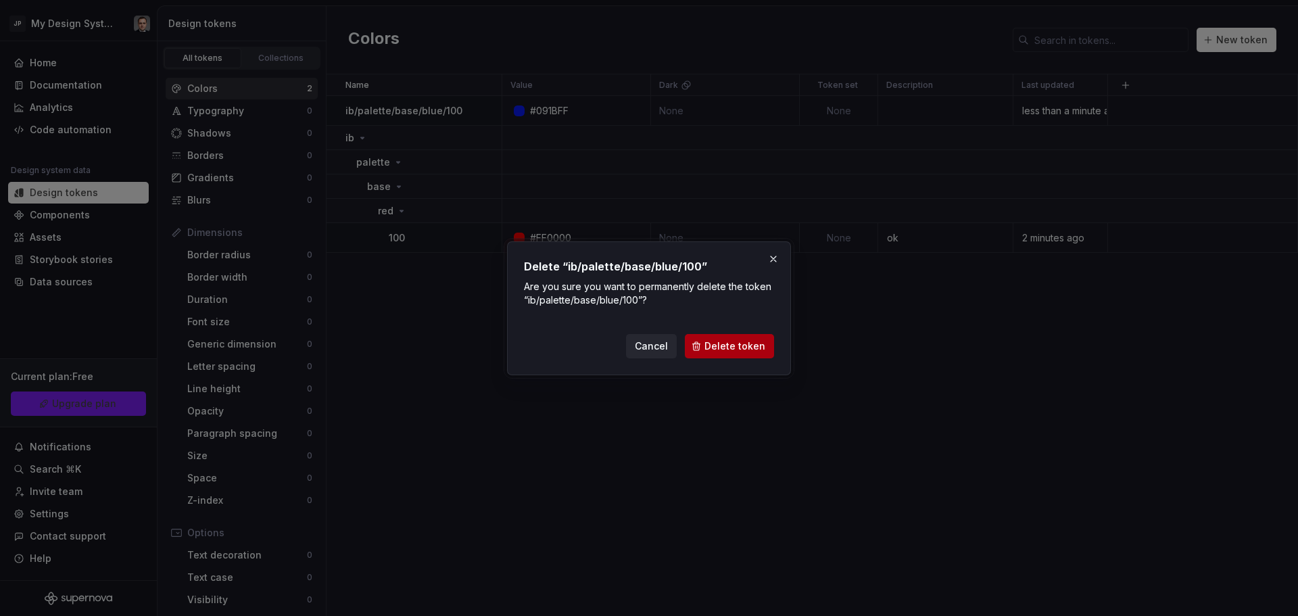
click at [735, 353] on button "Delete token" at bounding box center [729, 346] width 89 height 24
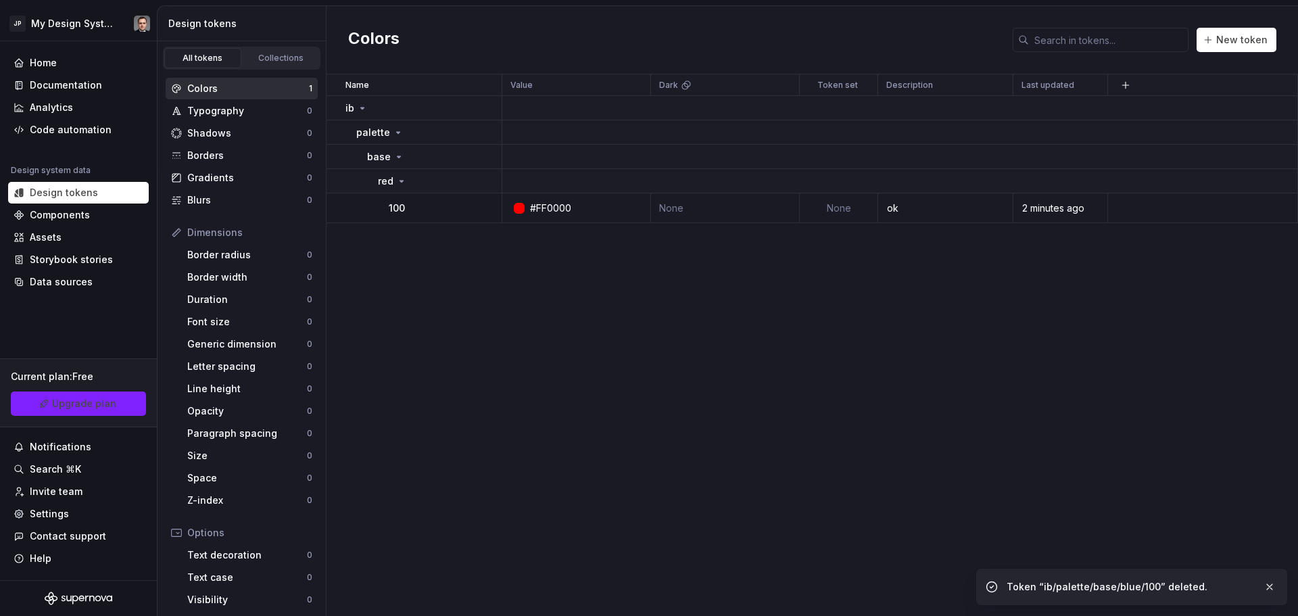
click at [1223, 46] on span "New token" at bounding box center [1241, 40] width 51 height 14
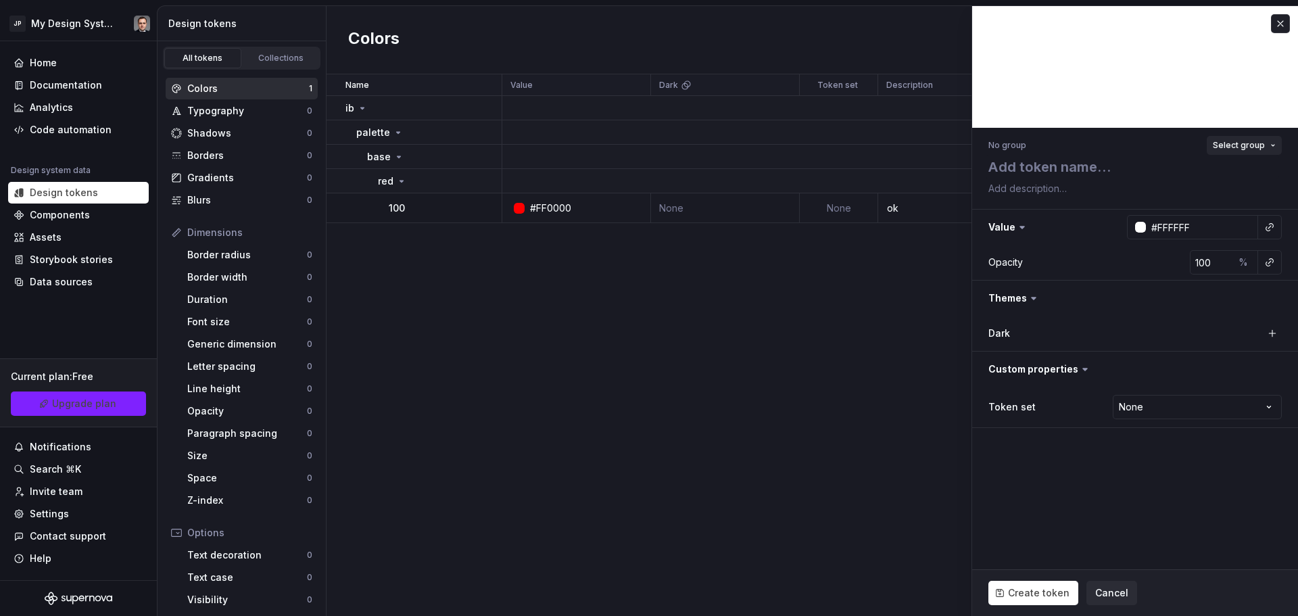
click at [1243, 137] on button "Select group" at bounding box center [1243, 145] width 75 height 19
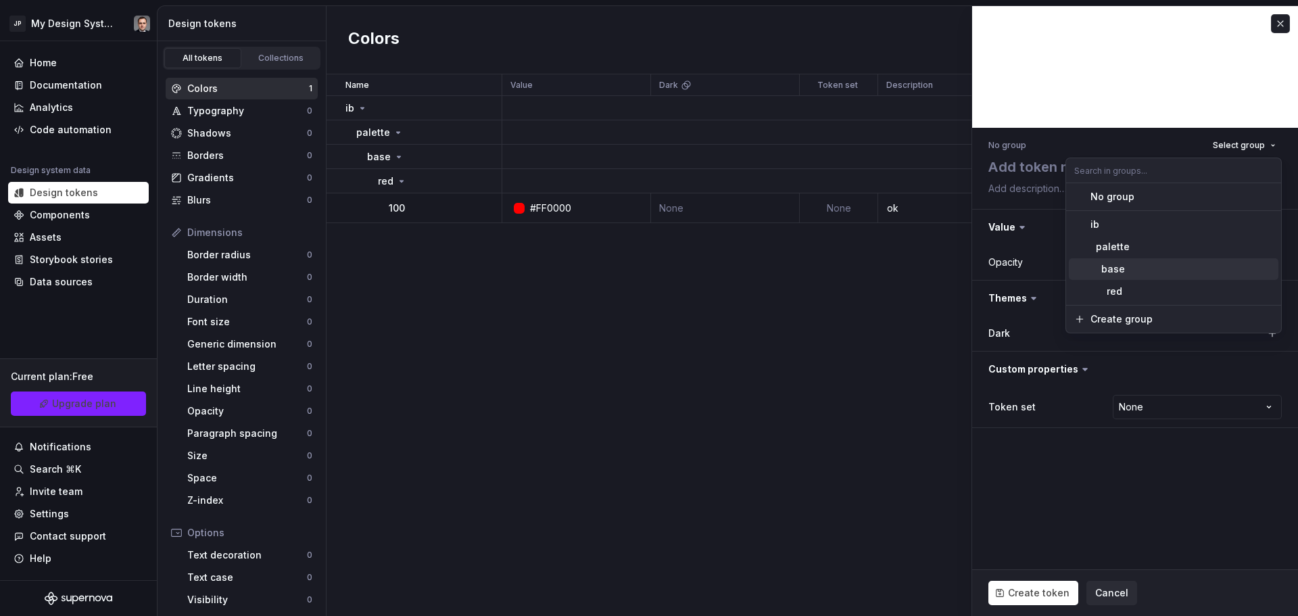
click at [1111, 274] on div "base" at bounding box center [1107, 269] width 34 height 14
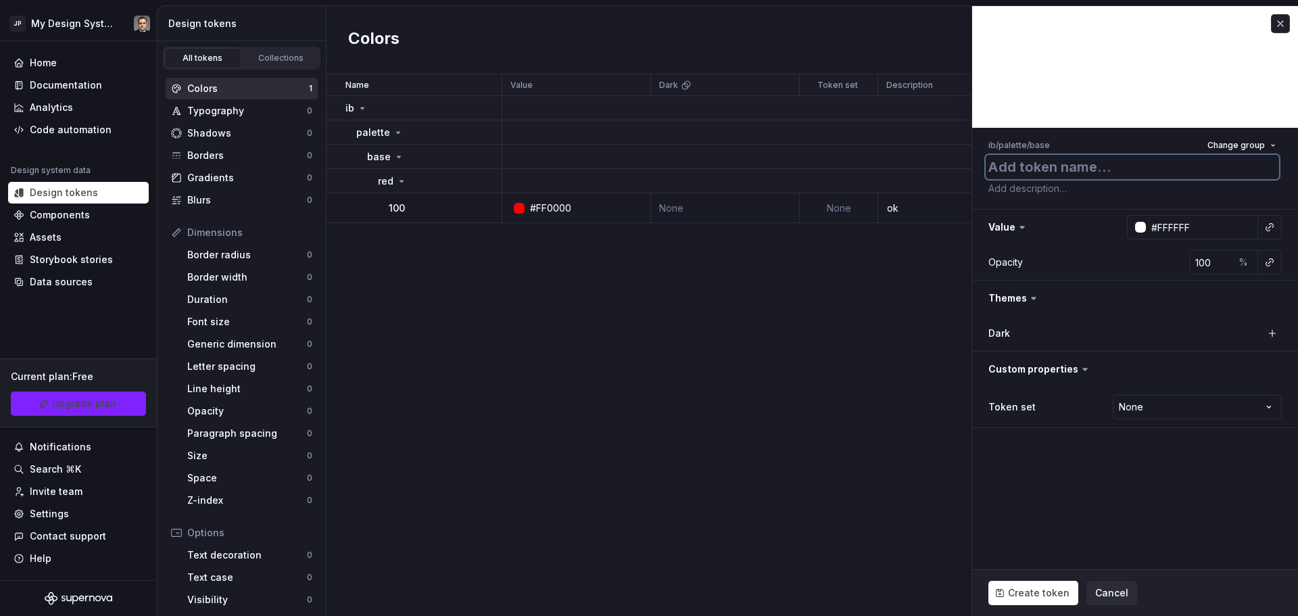
click at [1049, 173] on textarea at bounding box center [1131, 167] width 293 height 24
type textarea "*"
type textarea "bl"
type textarea "*"
type textarea "blu"
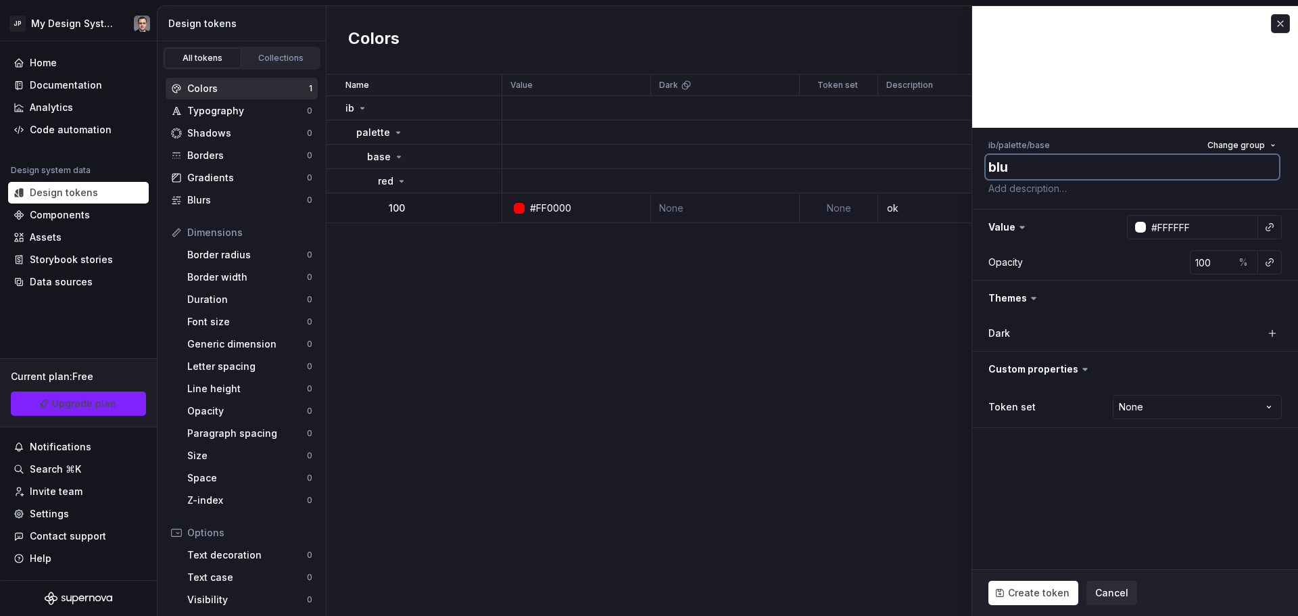
type textarea "*"
type textarea "blue"
drag, startPoint x: 1081, startPoint y: 166, endPoint x: 958, endPoint y: 160, distance: 123.8
click at [958, 160] on body "JP My Design System Home Documentation Analytics Code automation Design system …" at bounding box center [649, 308] width 1298 height 616
type textarea "*"
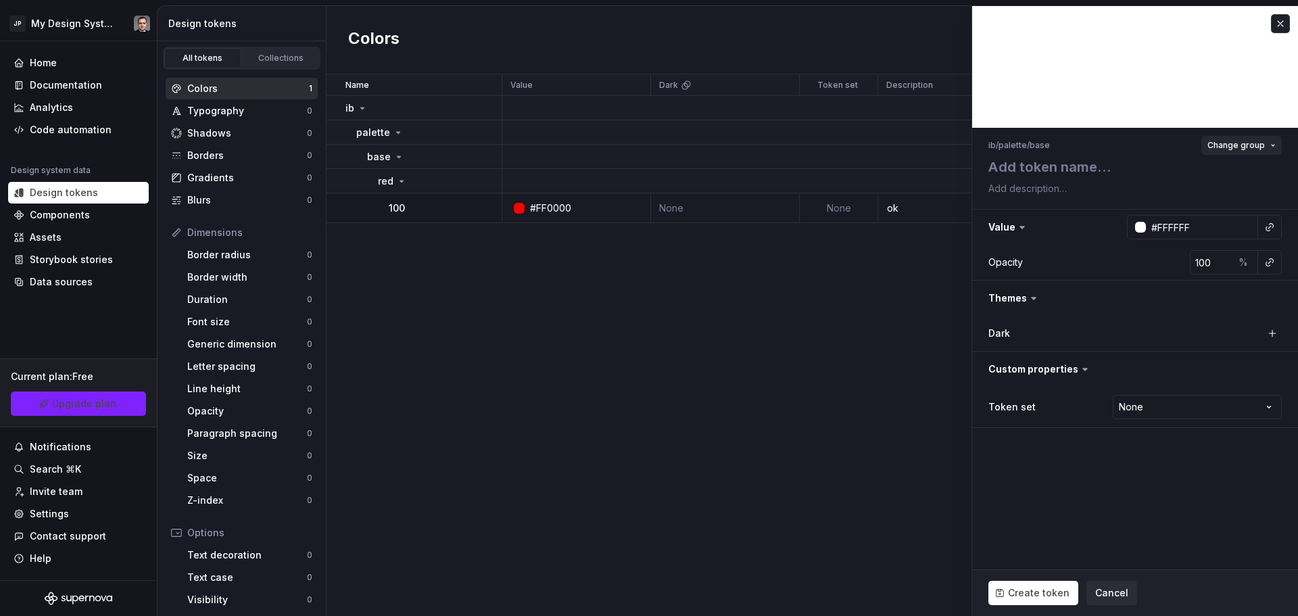
click at [1226, 143] on span "Change group" at bounding box center [1235, 145] width 57 height 11
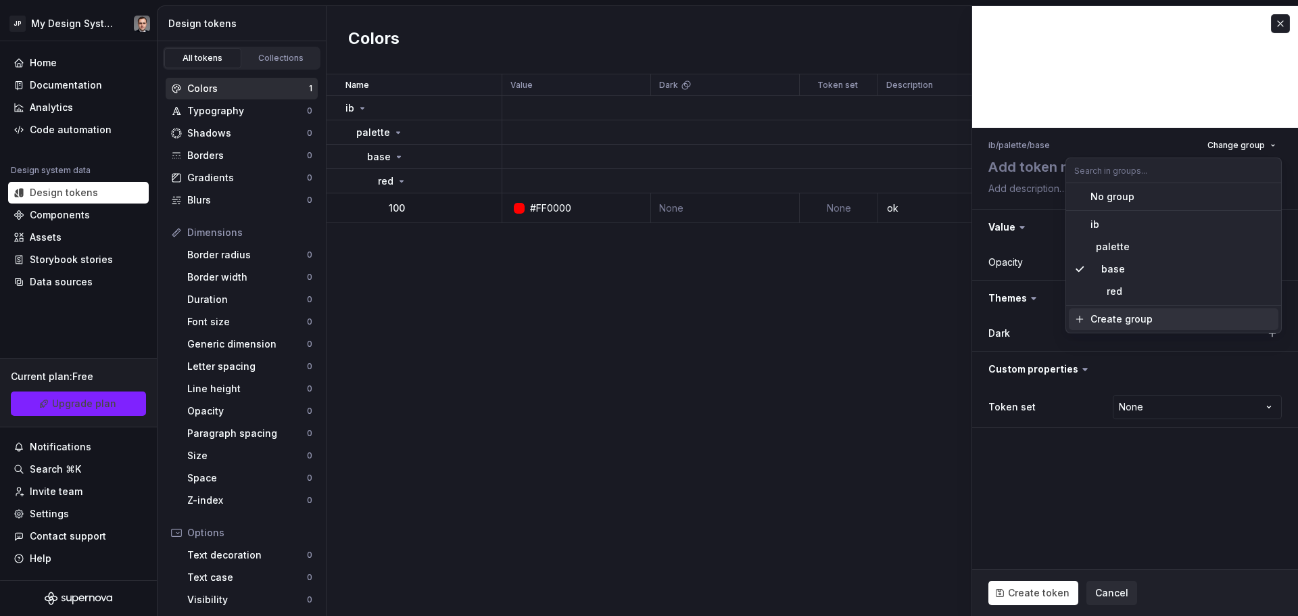
click at [1119, 322] on div "Create group" at bounding box center [1121, 319] width 62 height 14
type textarea "*"
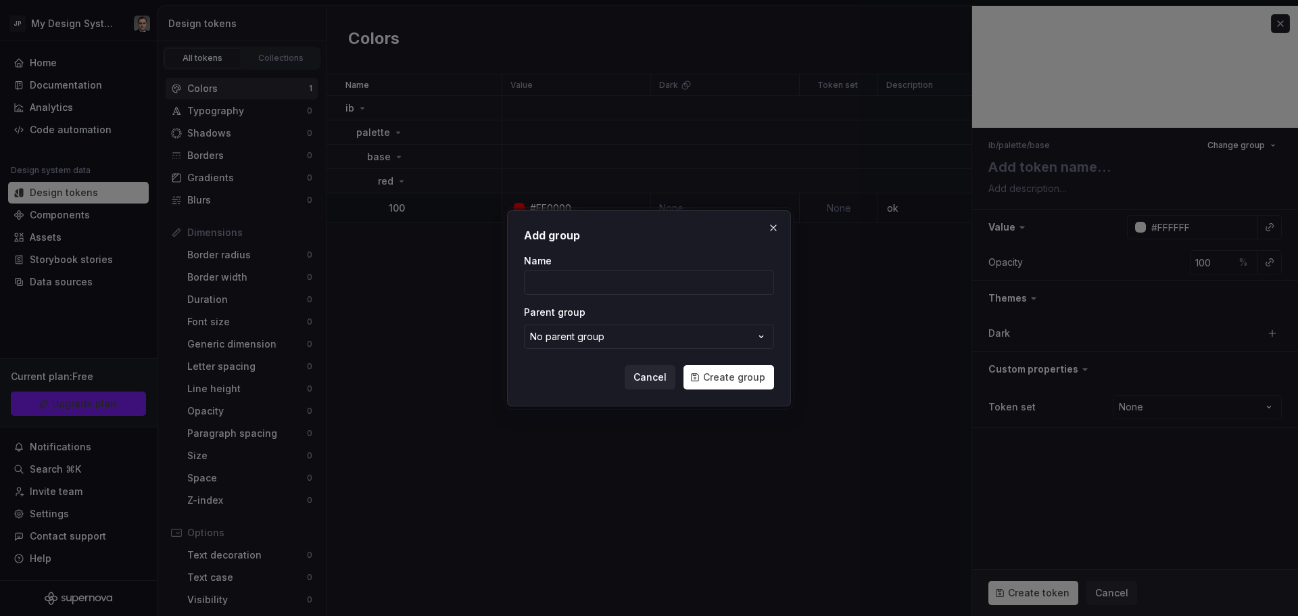
click at [595, 332] on div "No parent group" at bounding box center [567, 337] width 74 height 14
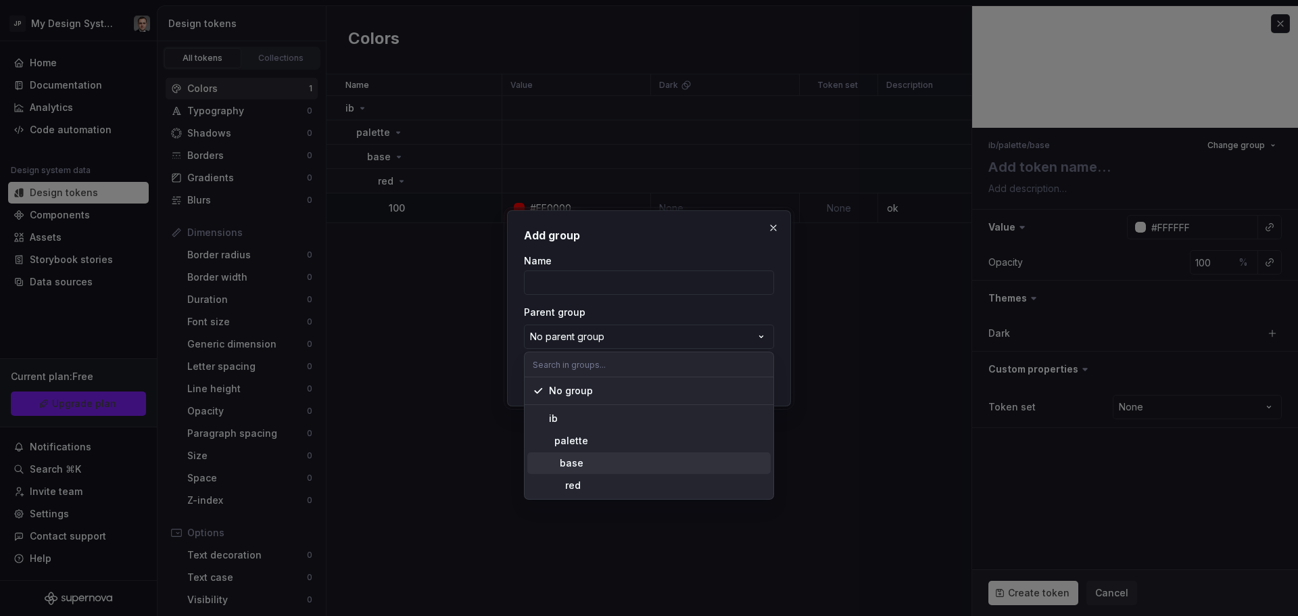
click at [582, 468] on div "base" at bounding box center [657, 463] width 216 height 14
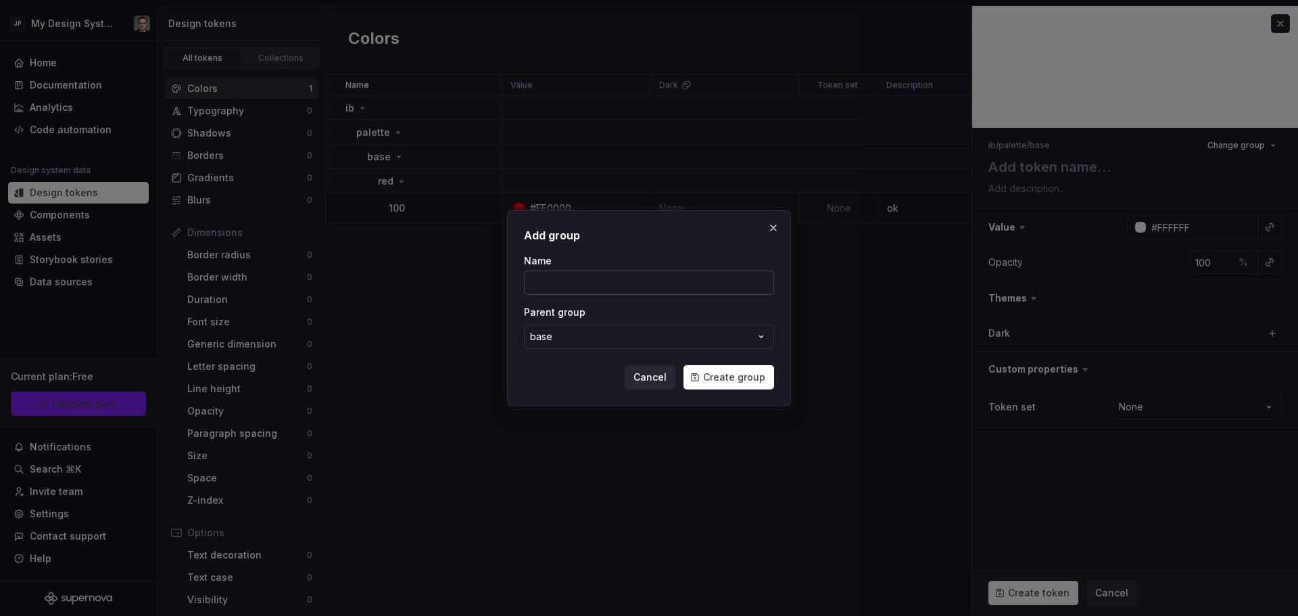
click at [622, 282] on input "Name" at bounding box center [649, 282] width 250 height 24
click at [678, 275] on input "Name" at bounding box center [649, 282] width 250 height 24
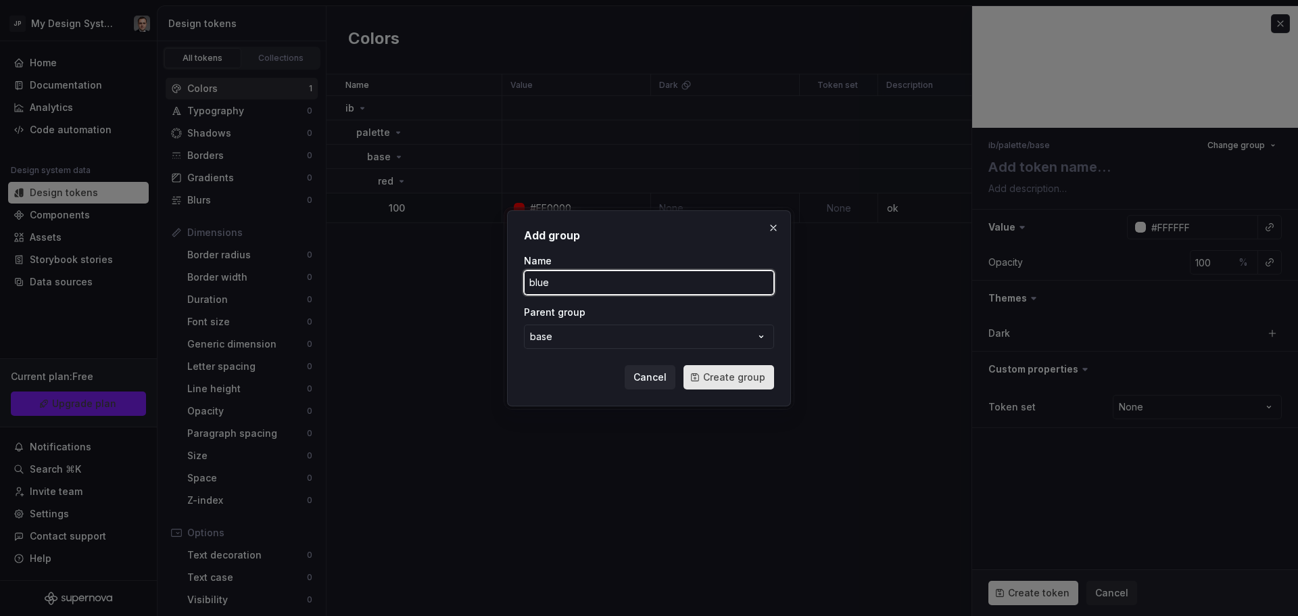
type input "blue"
click at [733, 368] on button "Create group" at bounding box center [728, 377] width 91 height 24
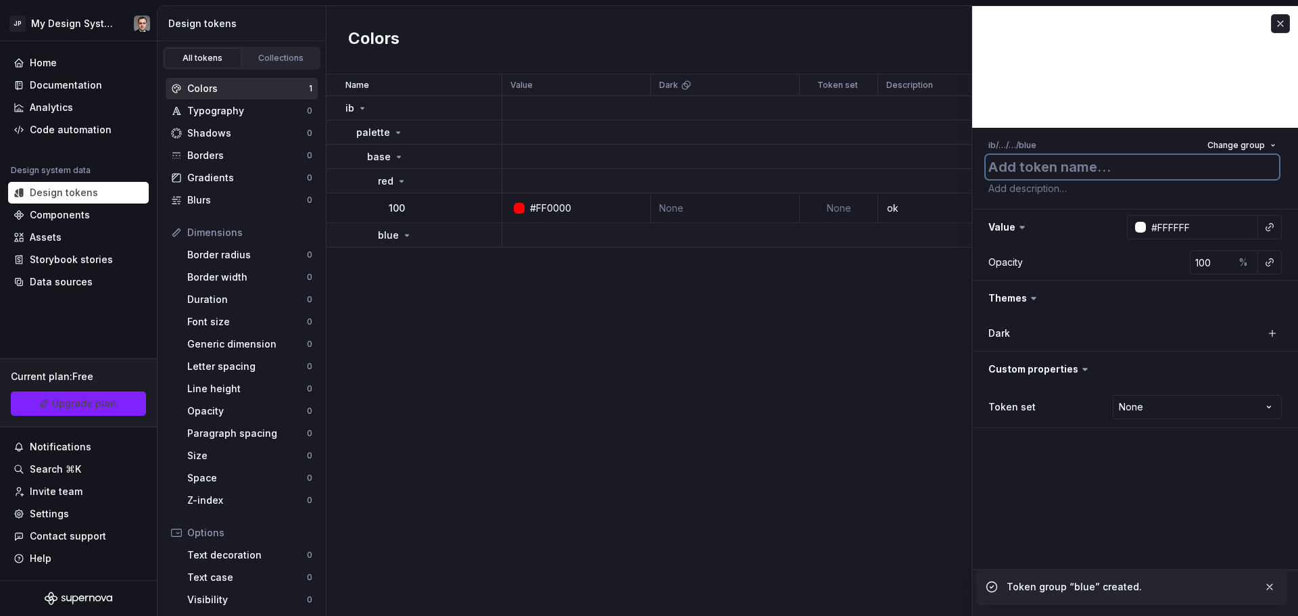
click at [1080, 172] on textarea at bounding box center [1131, 167] width 293 height 24
type textarea "*"
type textarea "1"
type textarea "*"
type textarea "10"
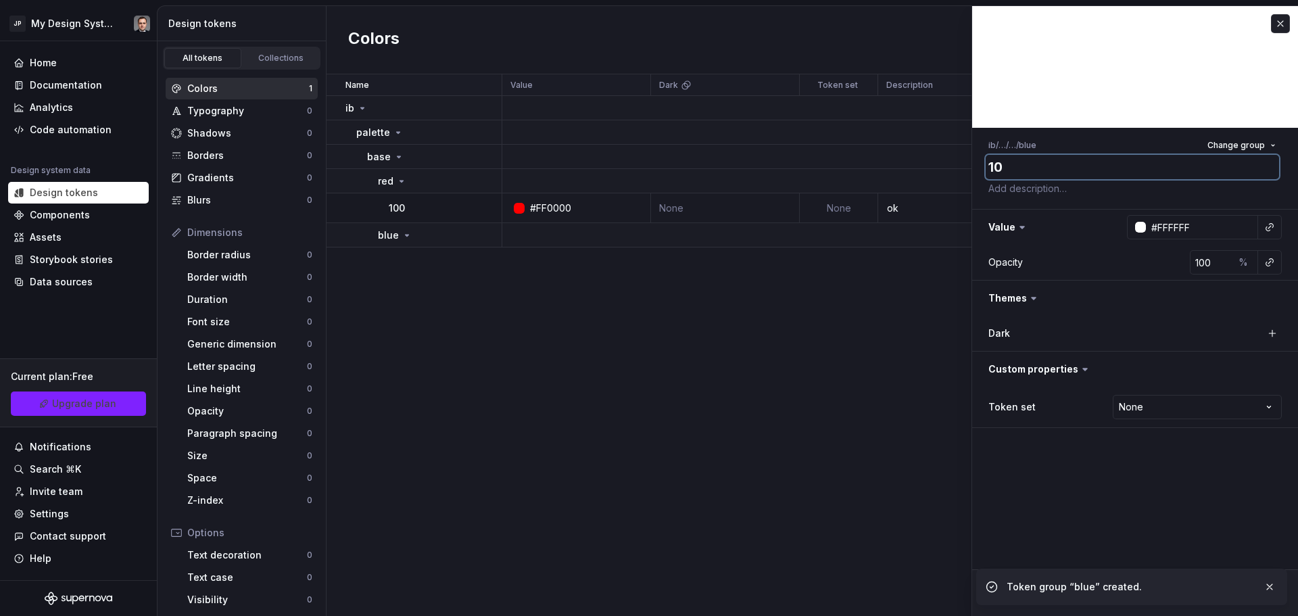
type textarea "*"
type textarea "100"
type textarea "*"
type textarea "100"
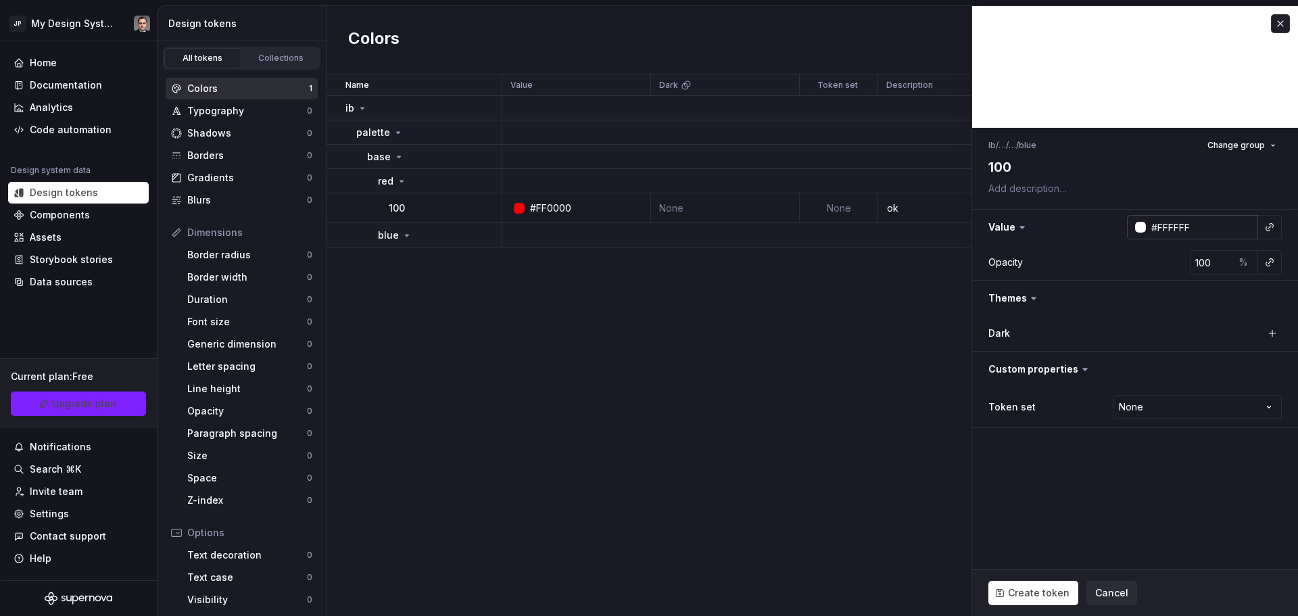
click at [1193, 232] on input "#FFFFFF" at bounding box center [1201, 227] width 112 height 24
click at [1142, 228] on div at bounding box center [1140, 227] width 11 height 11
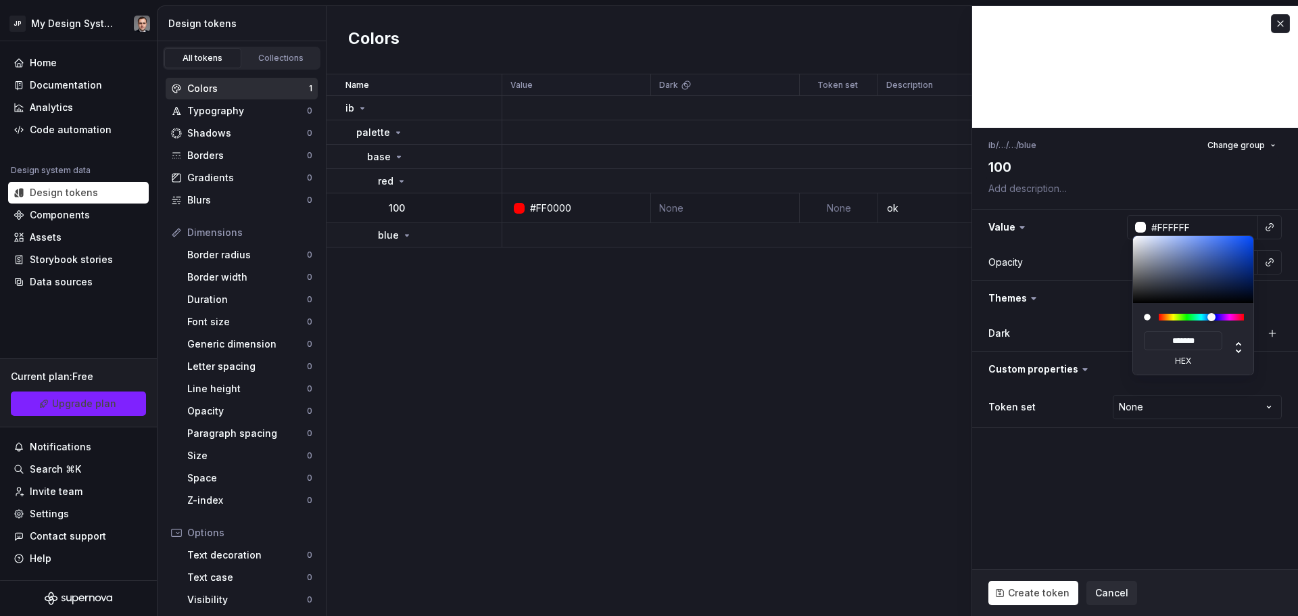
type textarea "*"
click at [1211, 318] on div at bounding box center [1200, 317] width 85 height 7
type input "#12317E"
type input "*******"
type input "#0C3AAD"
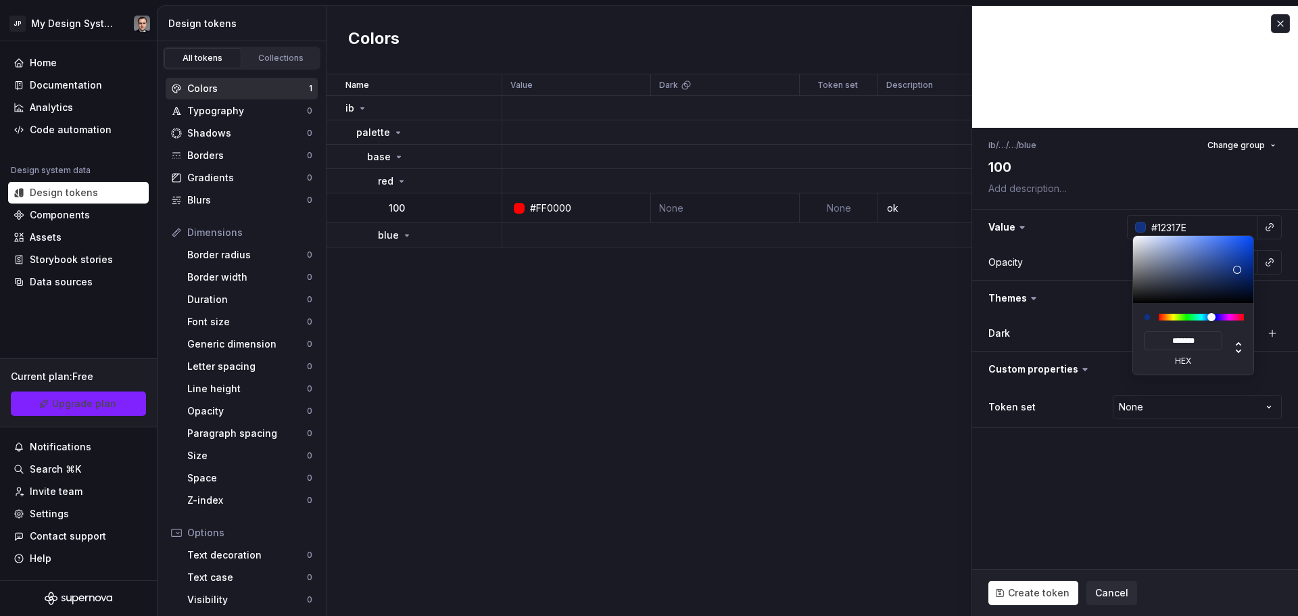
type input "*******"
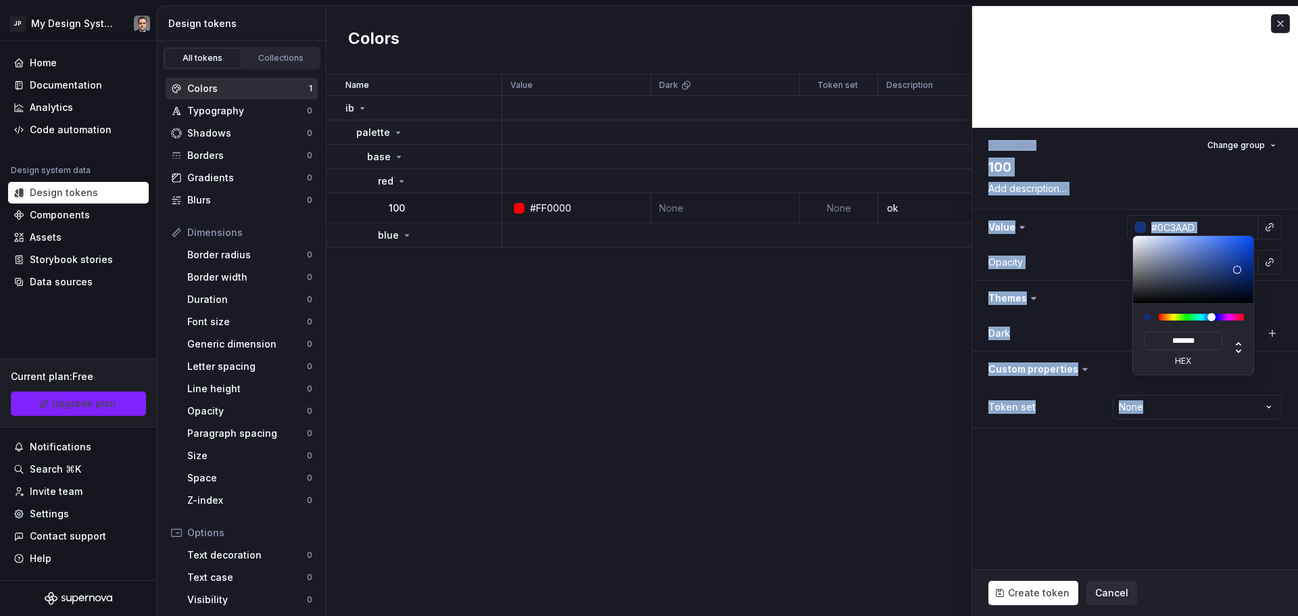
type input "#0049FF"
type input "*******"
drag, startPoint x: 1237, startPoint y: 268, endPoint x: 1269, endPoint y: 208, distance: 67.4
click at [1269, 208] on html "JP My Design System Home Documentation Analytics Code automation Design system …" at bounding box center [649, 308] width 1298 height 616
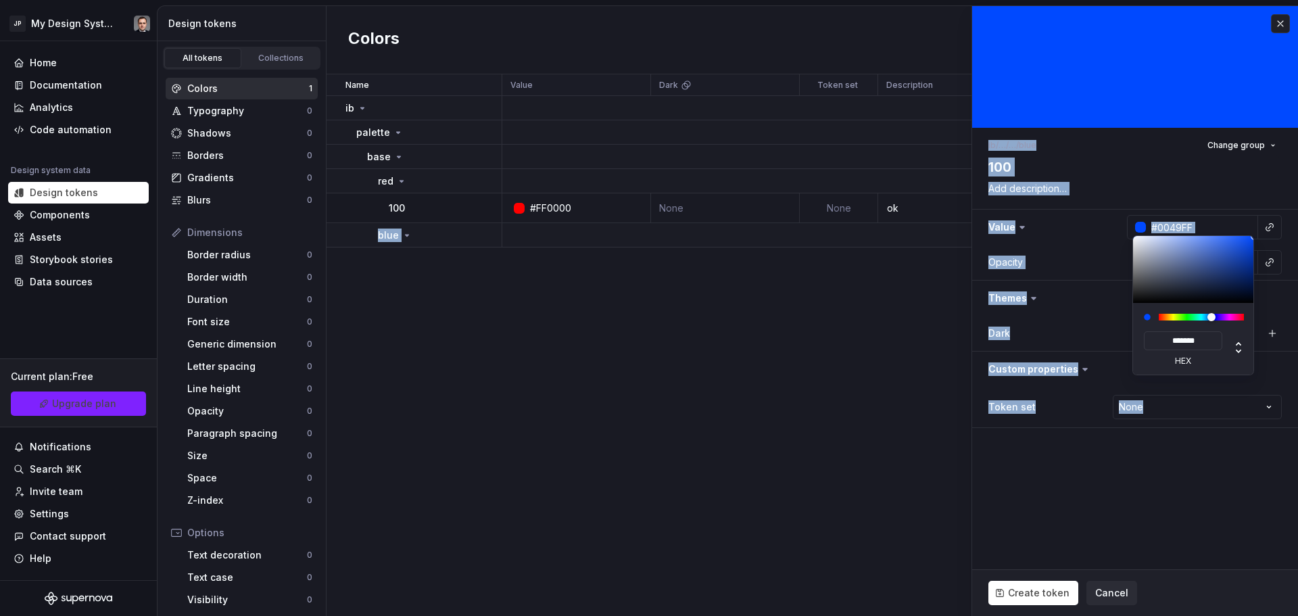
click at [1125, 197] on html "JP My Design System Home Documentation Analytics Code automation Design system …" at bounding box center [649, 308] width 1298 height 616
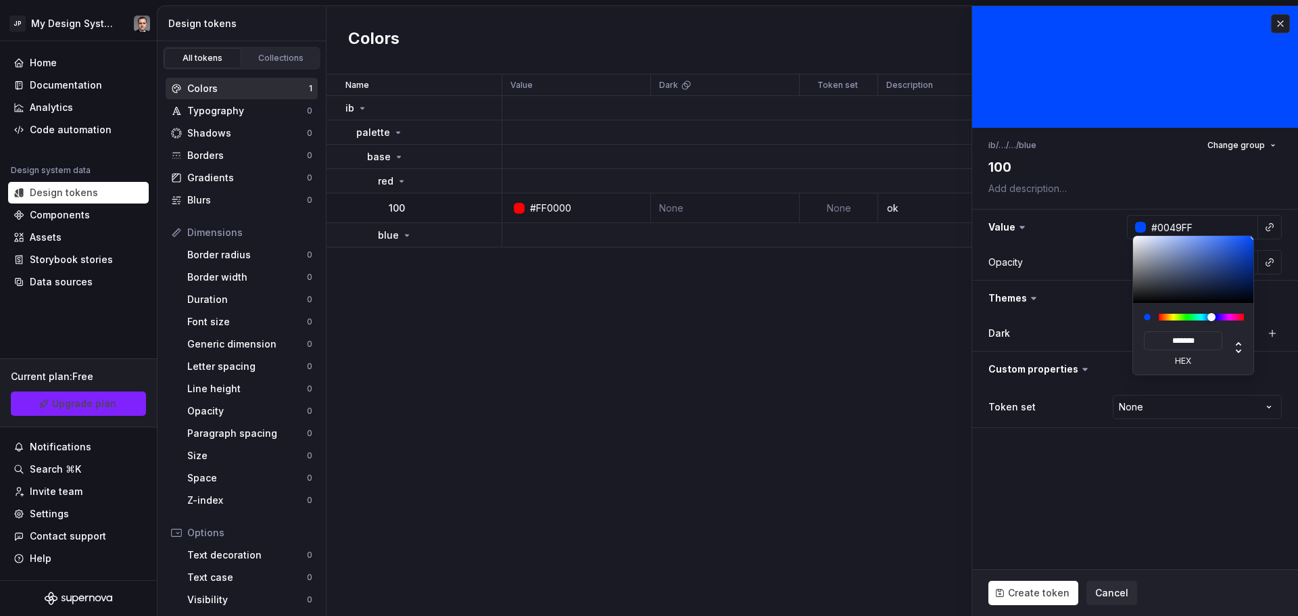
click at [1189, 355] on div "******* hex" at bounding box center [1182, 348] width 78 height 35
click at [1187, 362] on label "hex" at bounding box center [1182, 360] width 78 height 11
click at [1187, 350] on input "*******" at bounding box center [1182, 340] width 78 height 19
click at [1187, 362] on label "hex" at bounding box center [1182, 360] width 78 height 11
click at [1187, 350] on input "*******" at bounding box center [1182, 340] width 78 height 19
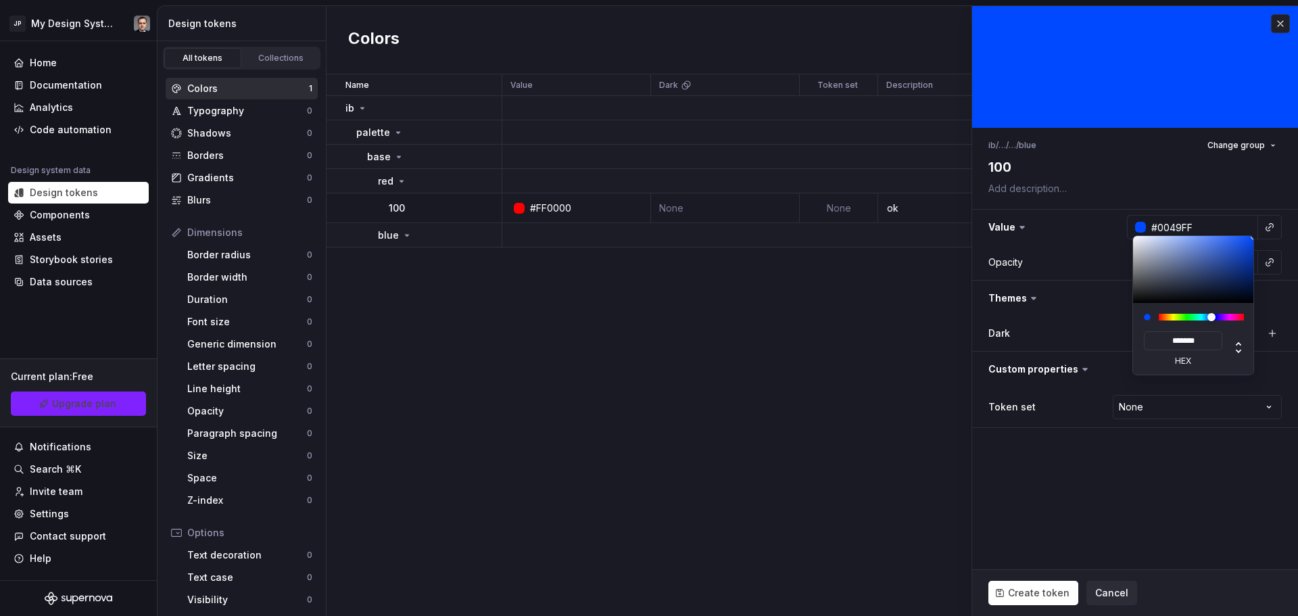
click at [1076, 287] on html "JP My Design System Home Documentation Analytics Code automation Design system …" at bounding box center [649, 308] width 1298 height 616
click at [1227, 226] on html "JP My Design System Home Documentation Analytics Code automation Design system …" at bounding box center [649, 308] width 1298 height 616
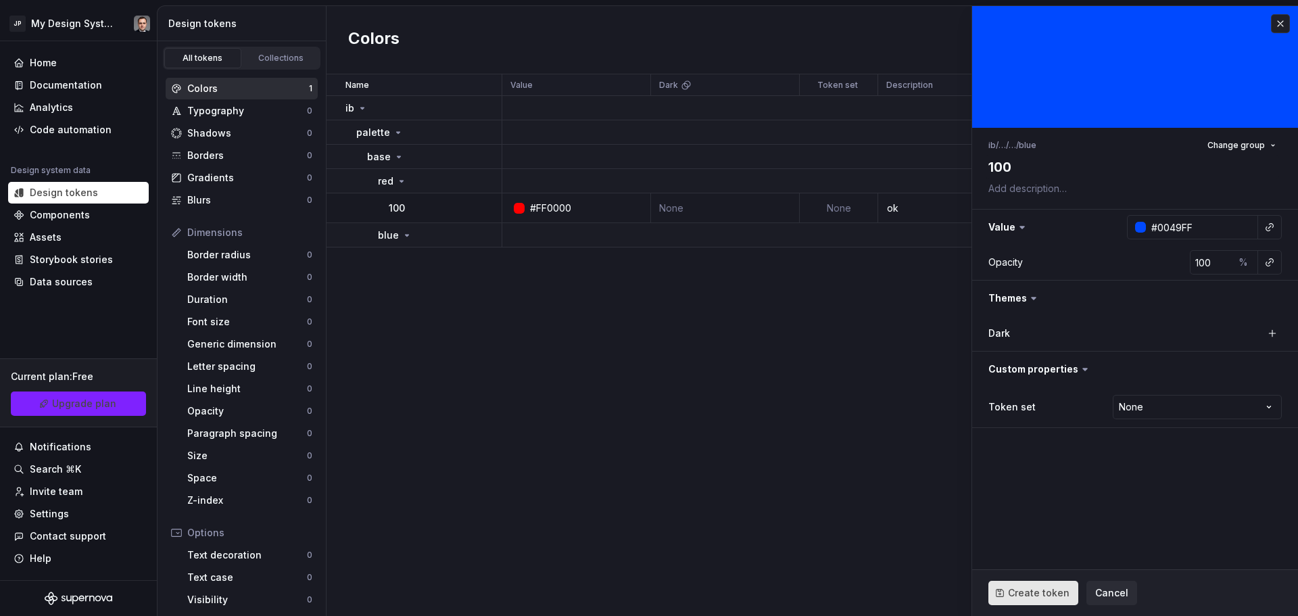
click at [1037, 598] on span "Create token" at bounding box center [1038, 593] width 61 height 14
type textarea "*"
type input "#FFFFFF"
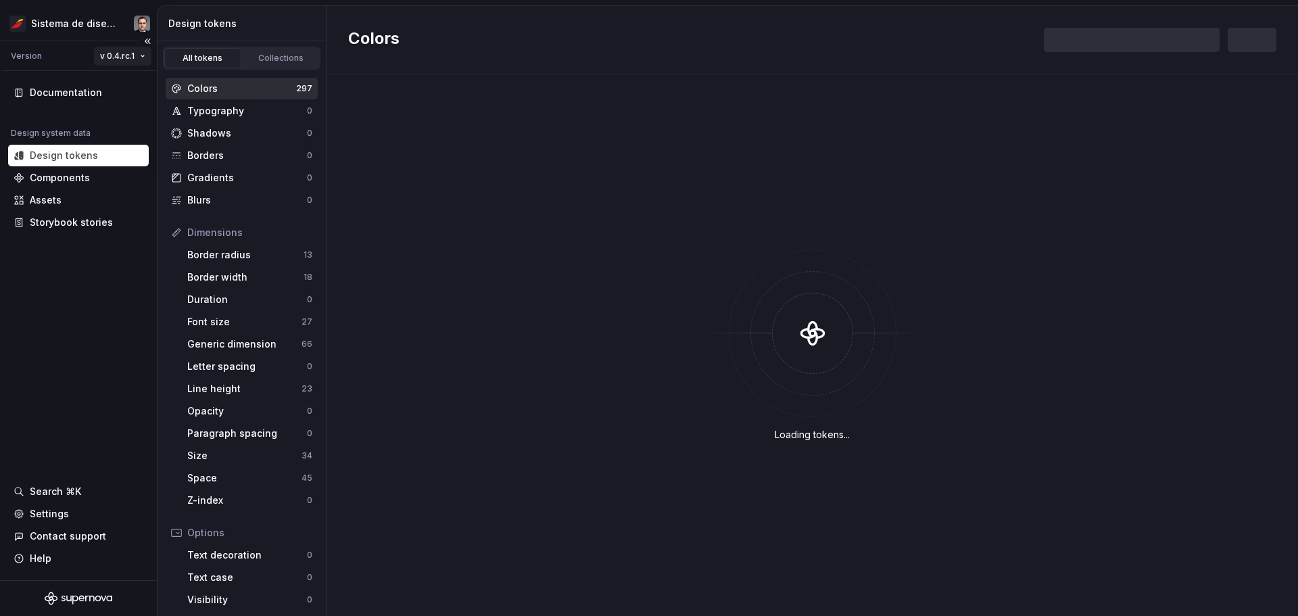
click at [126, 59] on html "Sistema de diseño Iberia Version v 0.4.rc.1 Documentation Design system data De…" at bounding box center [649, 308] width 1298 height 616
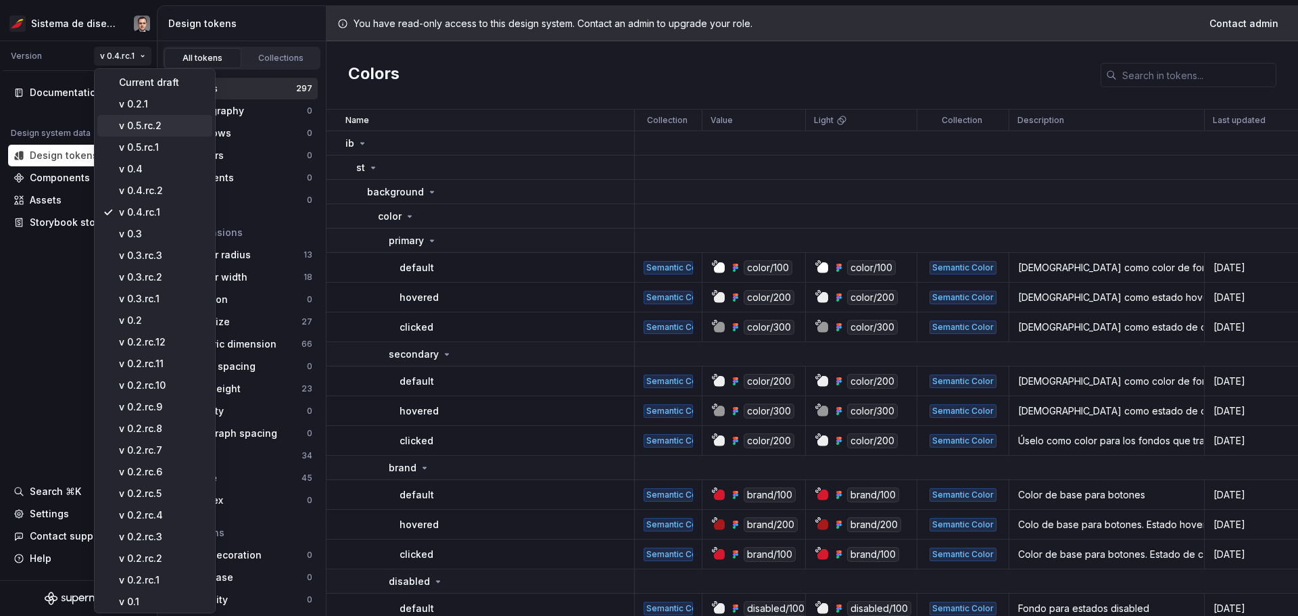
click at [157, 126] on div "v 0.5.rc.2" at bounding box center [163, 126] width 88 height 14
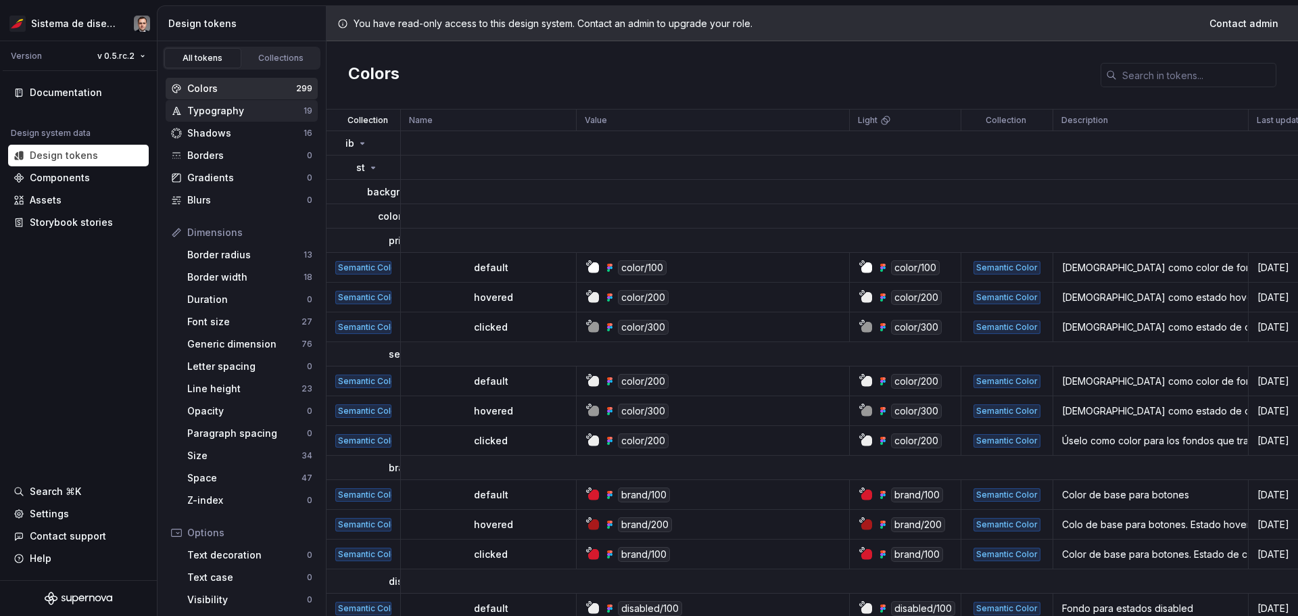
click at [242, 109] on div "Typography" at bounding box center [245, 111] width 116 height 14
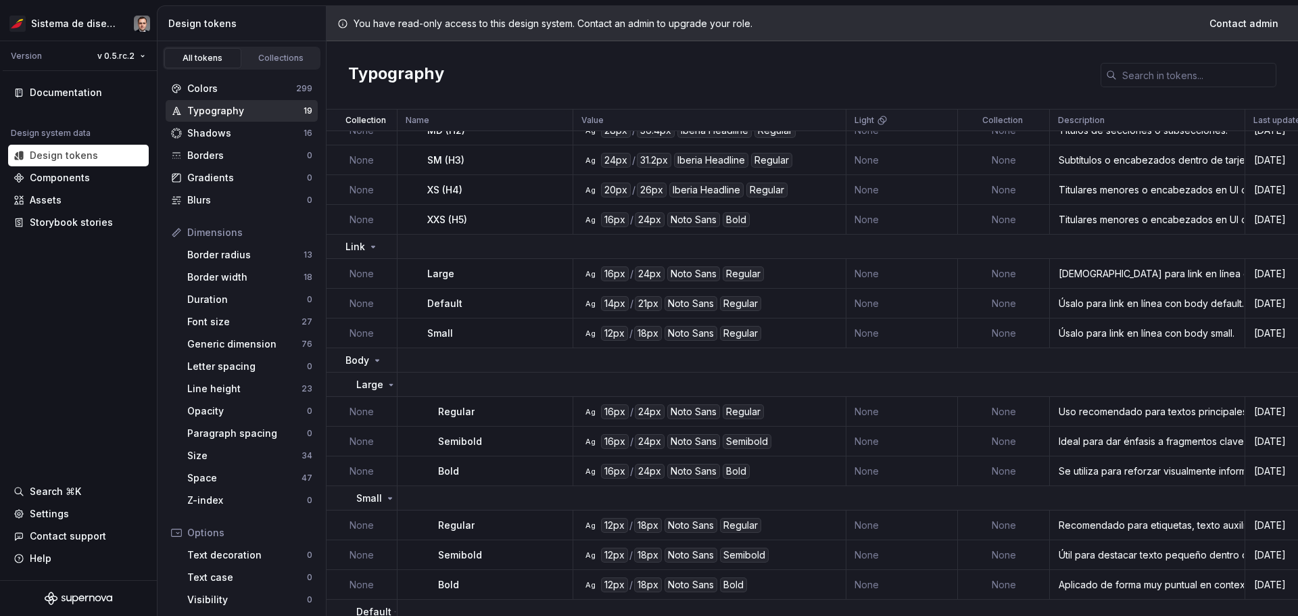
scroll to position [233, 0]
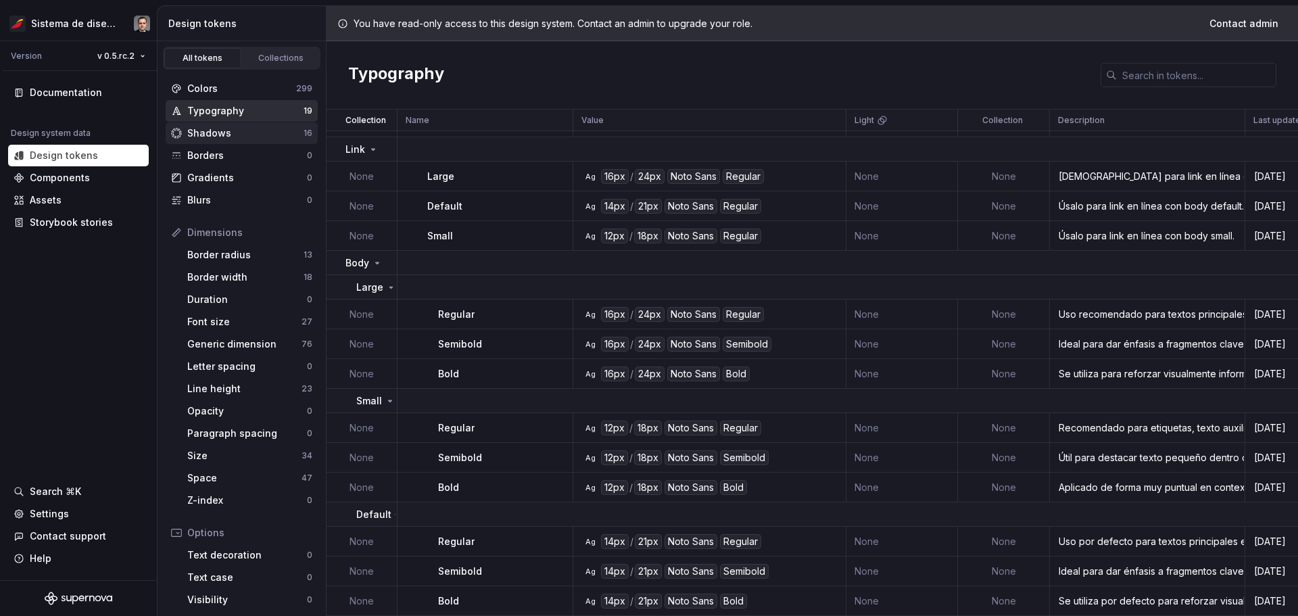
click at [228, 133] on div "Shadows" at bounding box center [245, 133] width 116 height 14
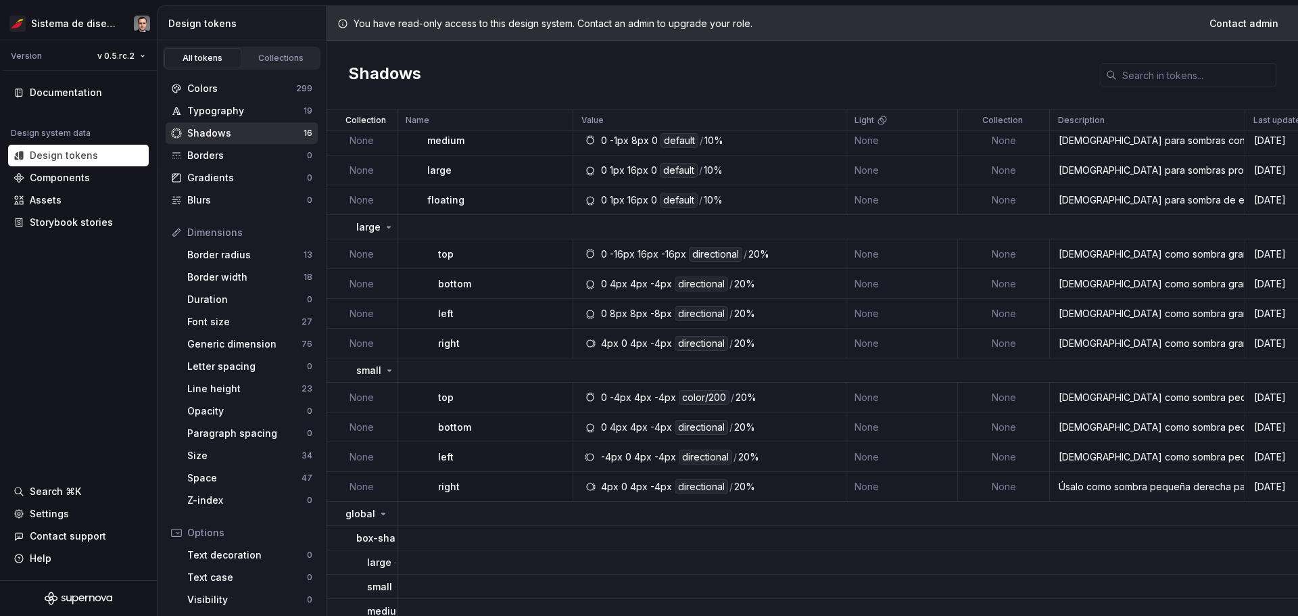
scroll to position [217, 0]
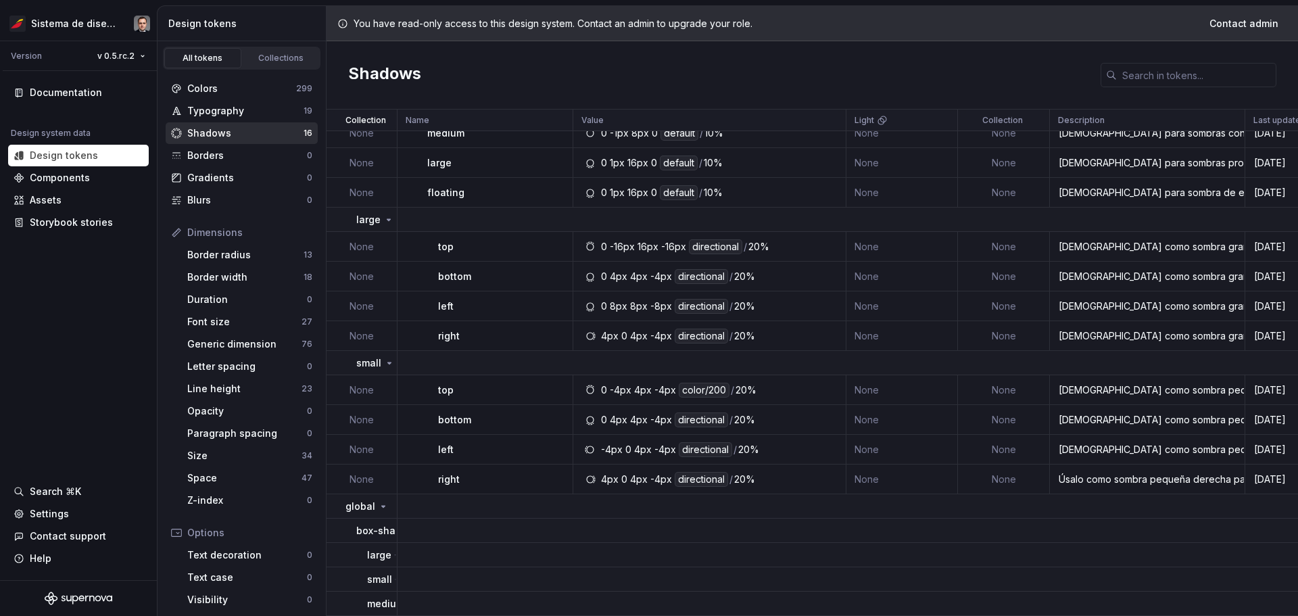
click at [397, 118] on div "Name" at bounding box center [485, 120] width 176 height 22
click at [380, 506] on div "global" at bounding box center [366, 506] width 43 height 14
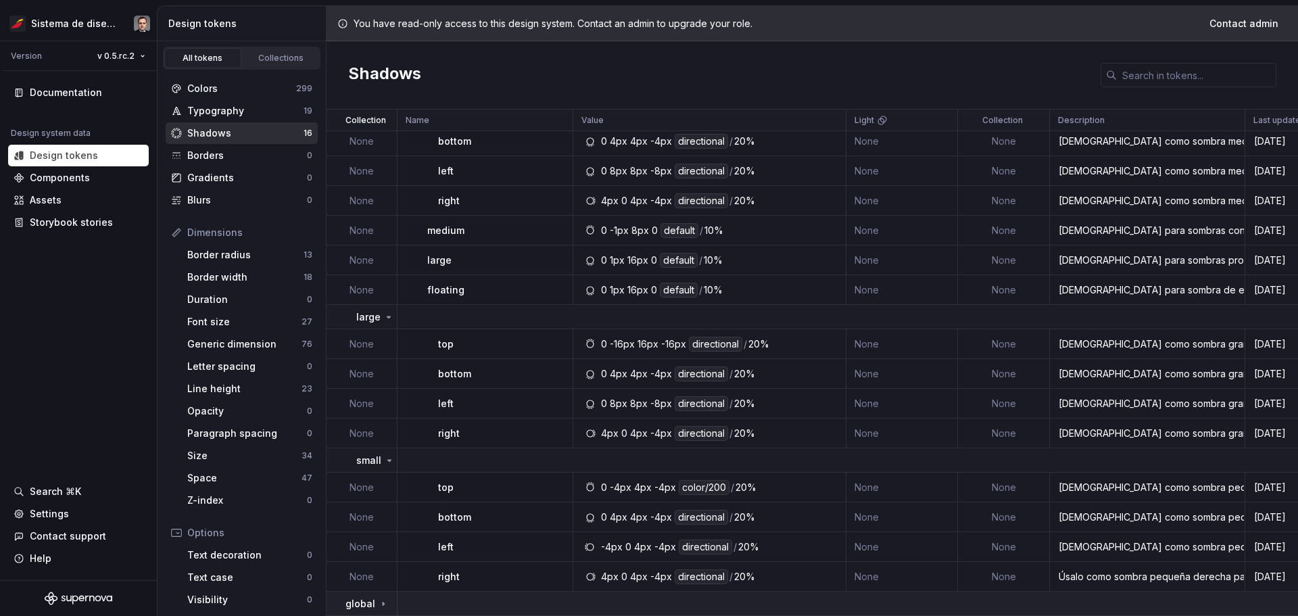
click at [359, 601] on p "global" at bounding box center [360, 604] width 30 height 14
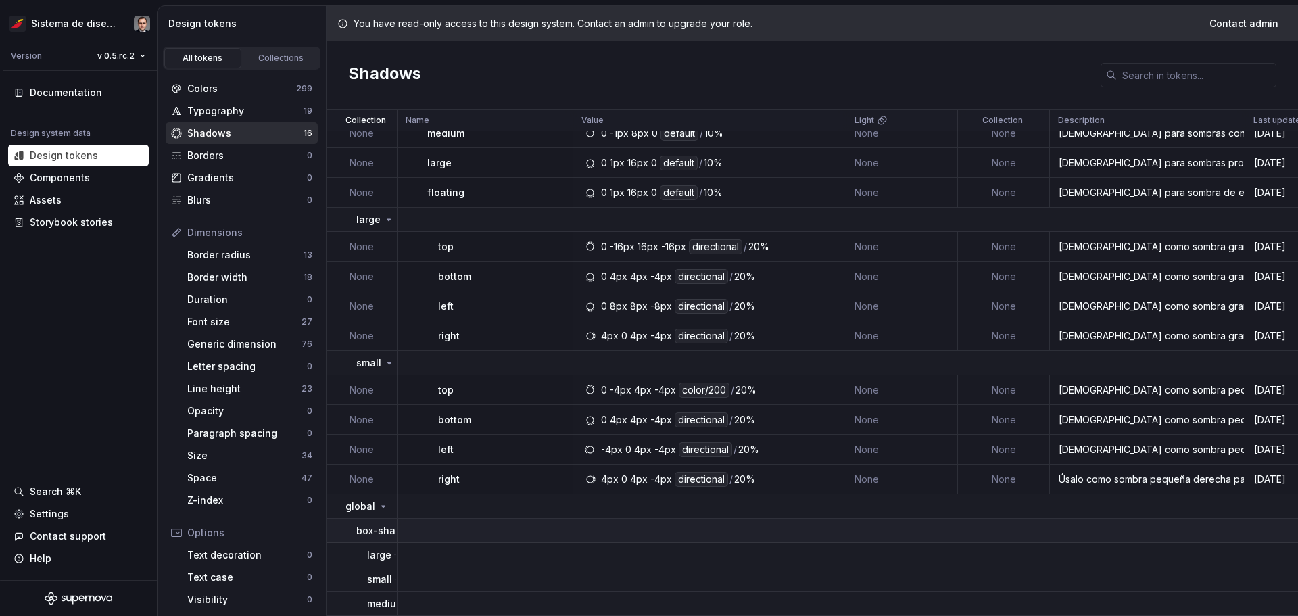
click at [393, 525] on p "box-shadow" at bounding box center [385, 531] width 59 height 14
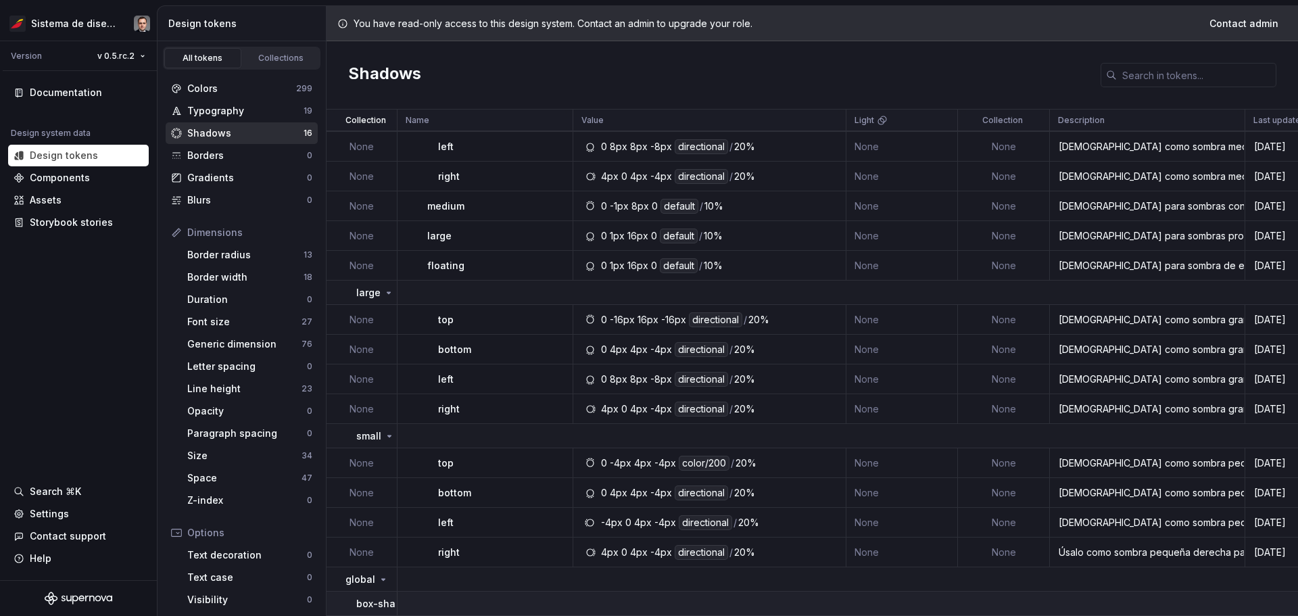
click at [383, 597] on p "box-shadow" at bounding box center [385, 604] width 59 height 14
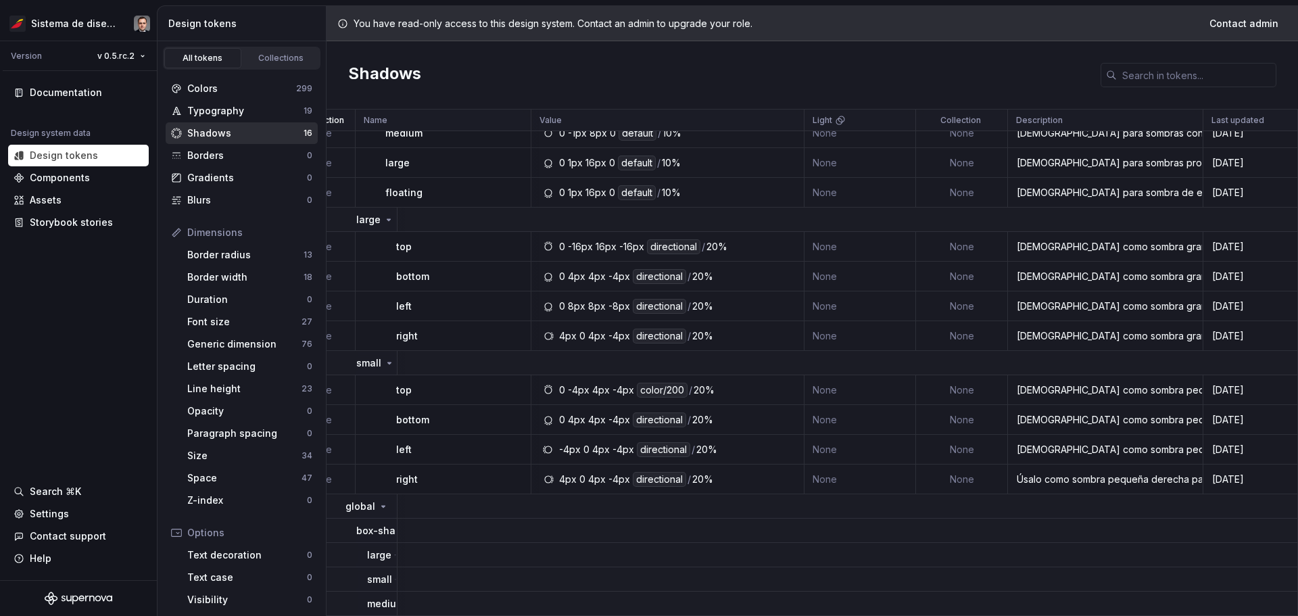
scroll to position [217, 0]
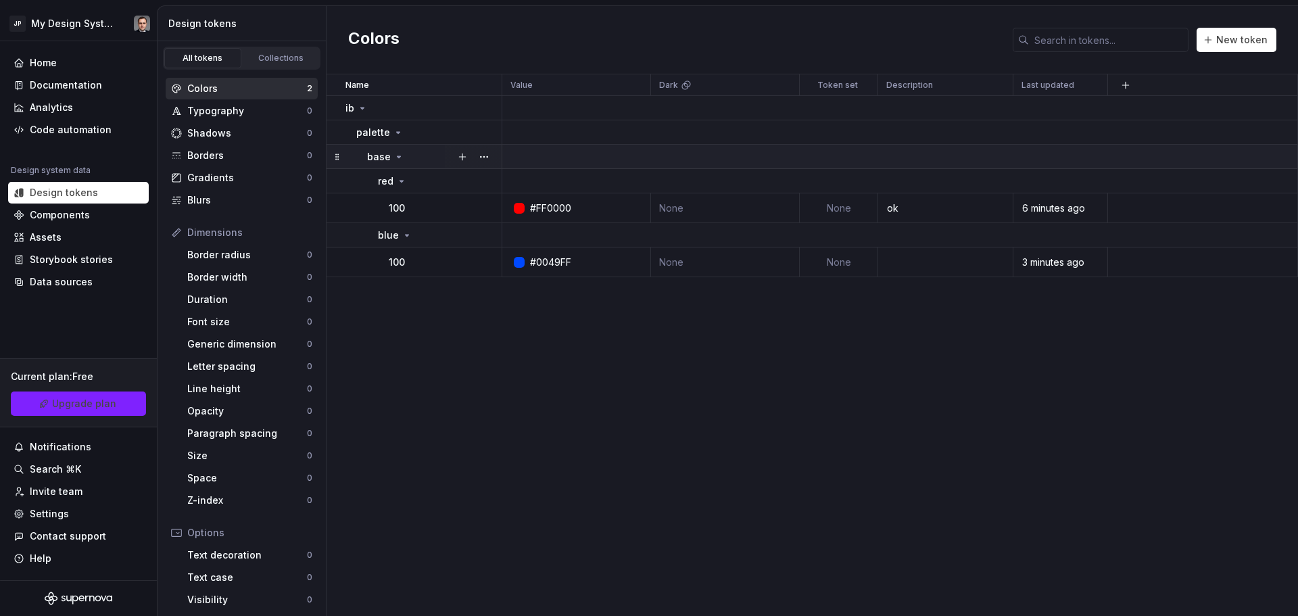
click at [395, 162] on div "base" at bounding box center [385, 157] width 37 height 14
click at [396, 181] on icon at bounding box center [401, 181] width 11 height 11
click at [405, 232] on icon at bounding box center [406, 235] width 11 height 11
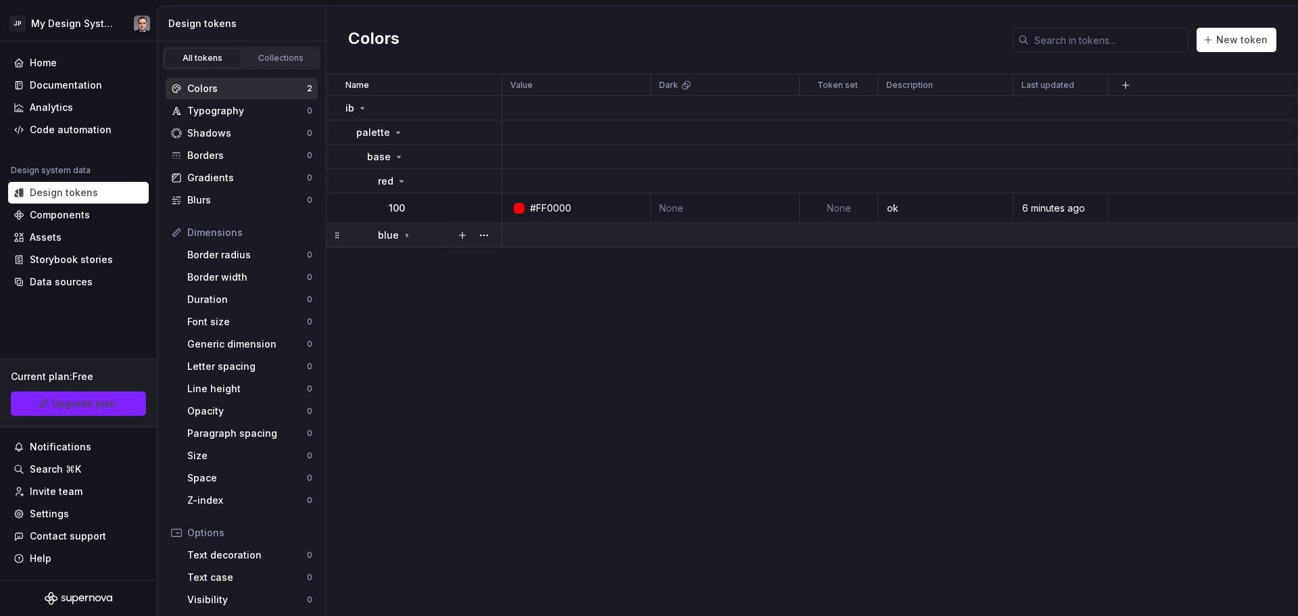
click at [405, 232] on icon at bounding box center [406, 235] width 11 height 11
click at [912, 260] on td at bounding box center [945, 262] width 135 height 30
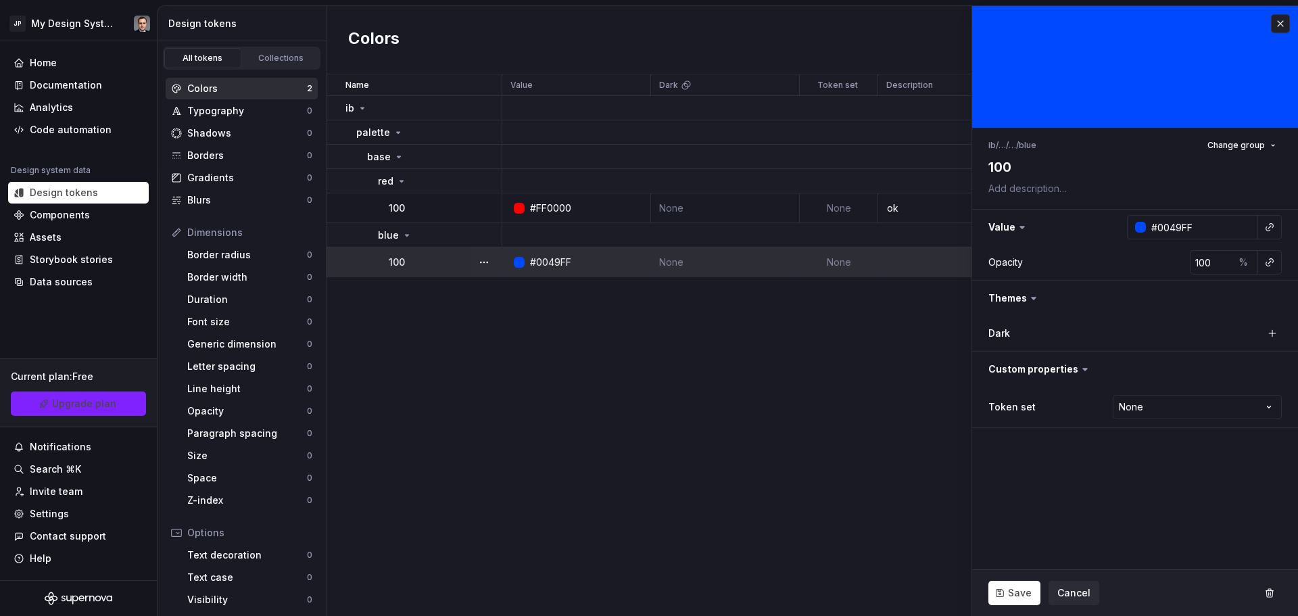
click at [908, 264] on td at bounding box center [945, 262] width 135 height 30
click at [900, 207] on div "ok" at bounding box center [945, 208] width 133 height 14
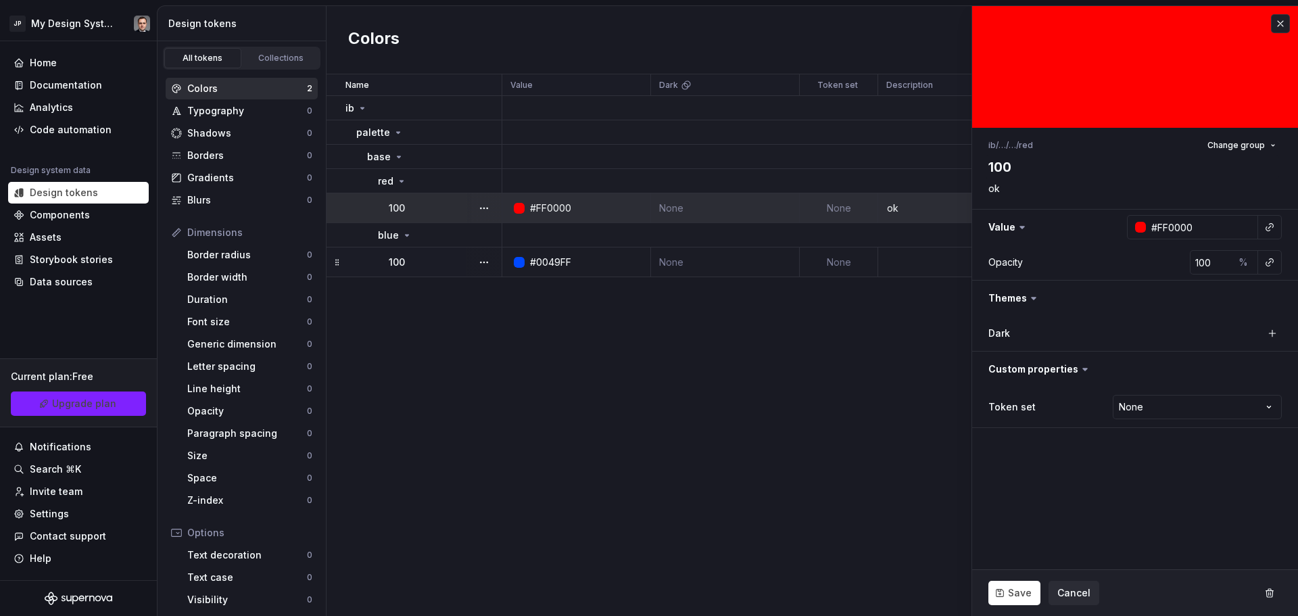
click at [903, 272] on td at bounding box center [945, 262] width 135 height 30
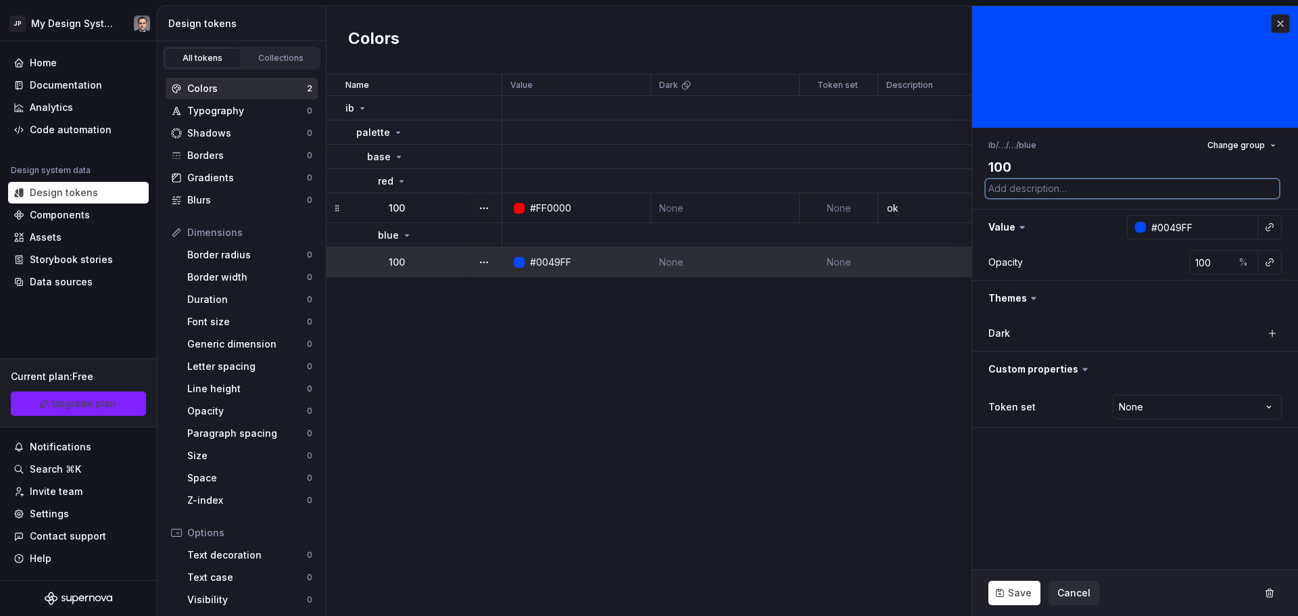
click at [1007, 190] on textarea at bounding box center [1131, 188] width 293 height 19
type textarea "*"
type textarea "o"
type textarea "*"
type textarea "ok"
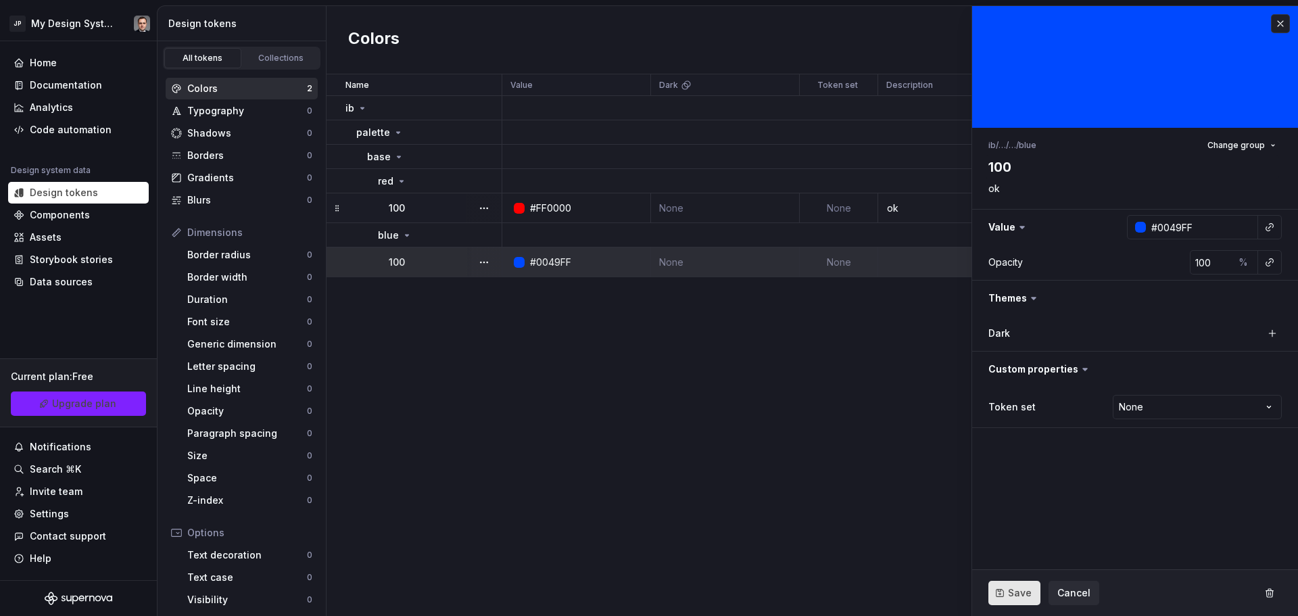
click at [1011, 585] on button "Save" at bounding box center [1014, 593] width 52 height 24
type textarea "*"
